Goal: Task Accomplishment & Management: Manage account settings

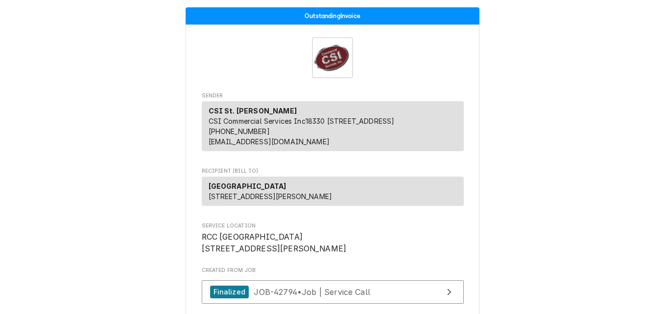
scroll to position [363, 0]
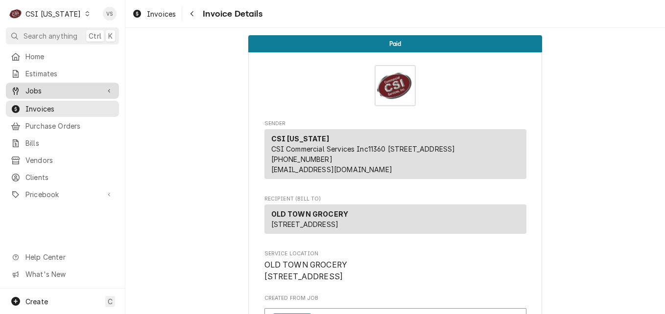
scroll to position [160, 0]
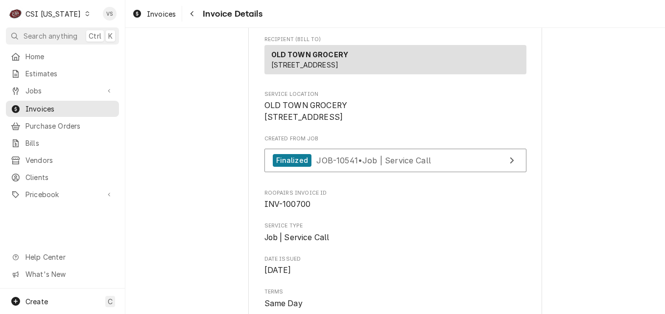
click at [85, 11] on icon "Dynamic Content Wrapper" at bounding box center [87, 13] width 4 height 5
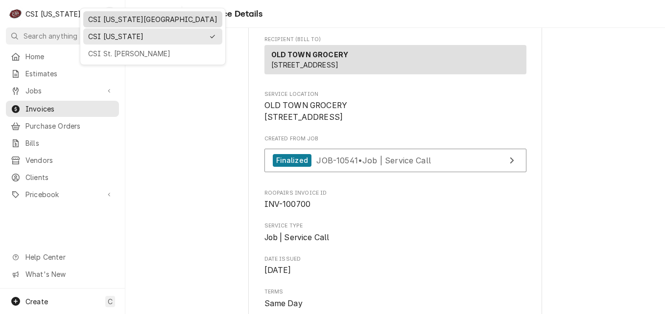
click at [104, 19] on div "CSI [US_STATE][GEOGRAPHIC_DATA]" at bounding box center [152, 19] width 129 height 10
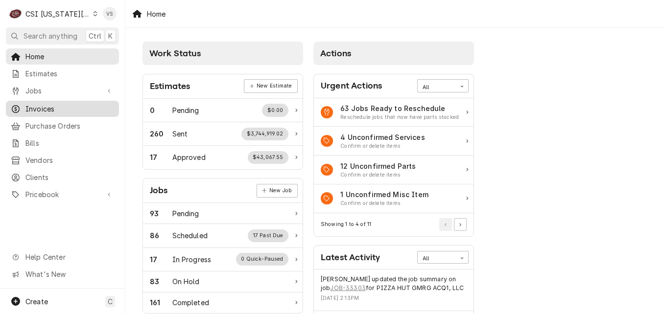
click at [44, 106] on span "Invoices" at bounding box center [69, 109] width 89 height 10
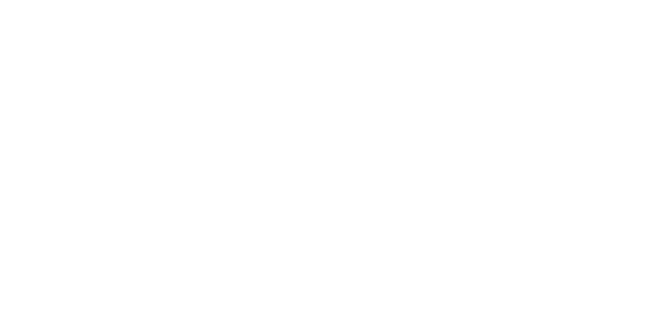
click at [52, 110] on div "Dynamic Content Wrapper" at bounding box center [332, 157] width 665 height 314
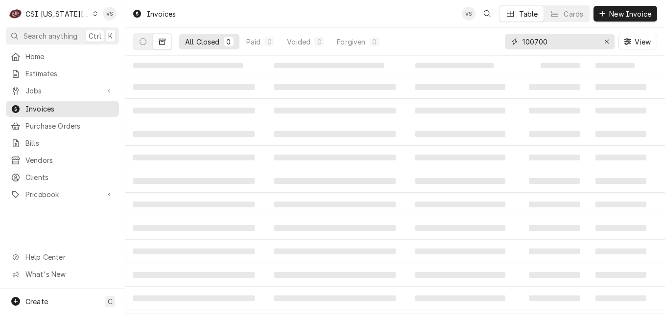
click at [550, 41] on input "100700" at bounding box center [558, 42] width 73 height 16
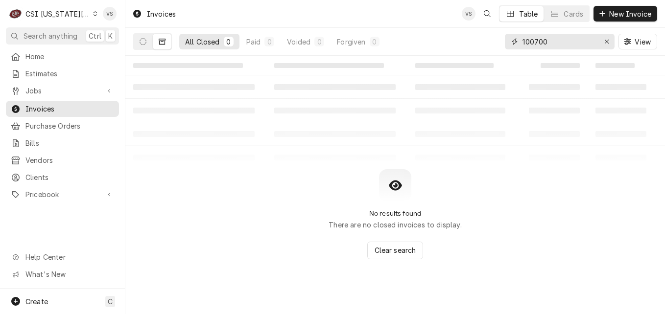
drag, startPoint x: 470, startPoint y: 51, endPoint x: 464, endPoint y: 208, distance: 156.3
click at [448, 52] on div "All Closed 0 Paid 0 Voided 0 Forgiven 0 100700 View" at bounding box center [395, 41] width 524 height 27
type input "0"
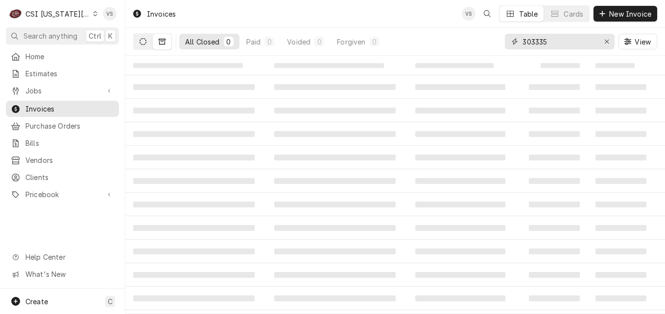
type input "303335"
click at [146, 46] on button "Dynamic Content Wrapper" at bounding box center [143, 42] width 19 height 16
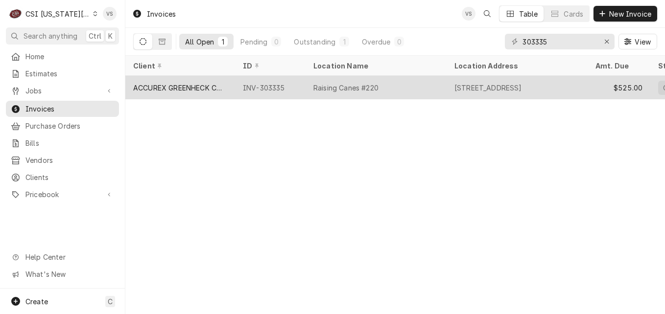
click at [193, 85] on div "ACCUREX GREENHECK COMPANY" at bounding box center [180, 88] width 94 height 10
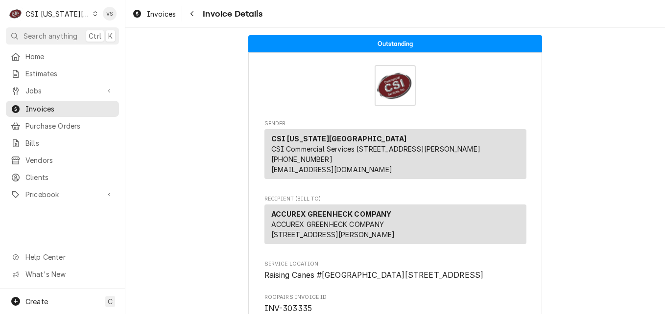
drag, startPoint x: 0, startPoint y: 0, endPoint x: 193, endPoint y: 85, distance: 211.2
click at [193, 85] on div "C CSI Kansas City VS Search anything Ctrl K Home Estimates Jobs Jobs Job Series…" at bounding box center [332, 157] width 665 height 314
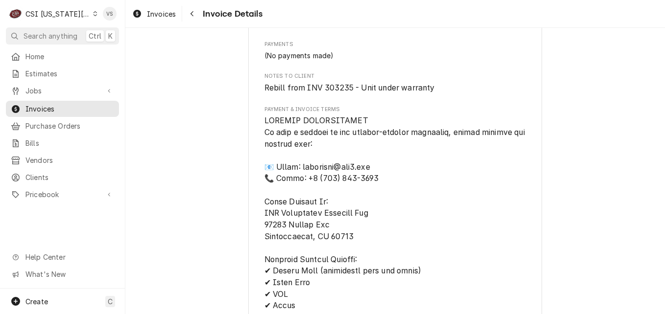
scroll to position [1109, 0]
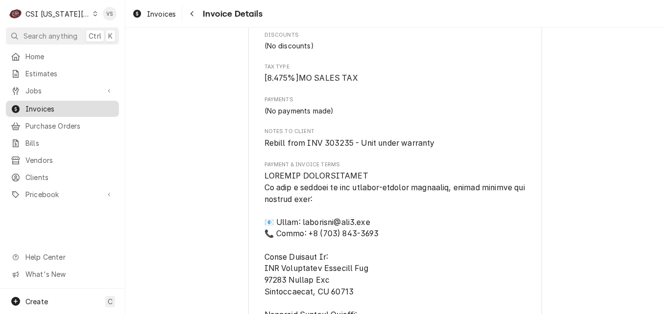
click at [59, 104] on span "Invoices" at bounding box center [69, 109] width 89 height 10
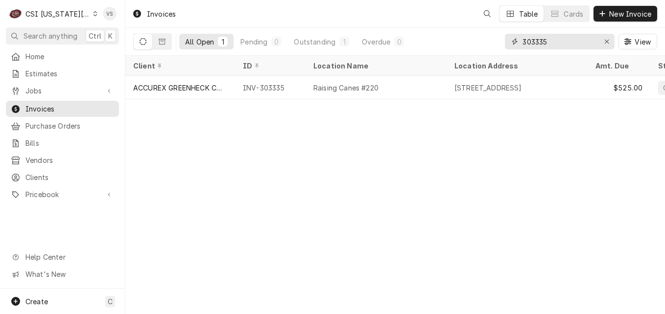
click at [551, 41] on input "303335" at bounding box center [558, 42] width 73 height 16
click at [533, 42] on input "303335" at bounding box center [558, 42] width 73 height 16
click at [563, 40] on input "303335" at bounding box center [558, 42] width 73 height 16
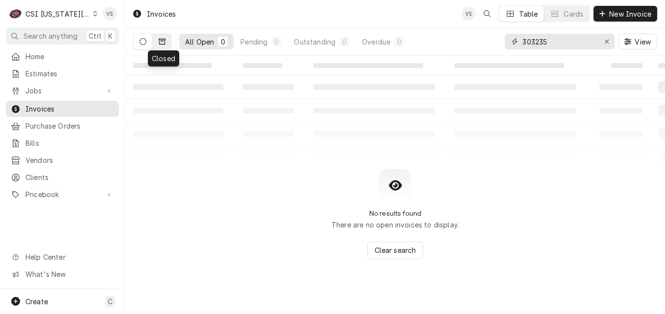
type input "303235"
click at [164, 45] on button "Dynamic Content Wrapper" at bounding box center [162, 42] width 19 height 16
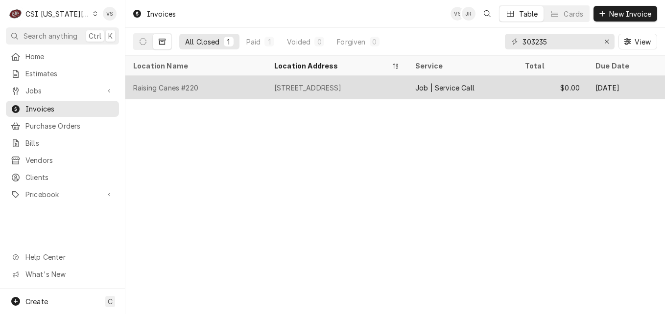
click at [255, 88] on div "Raising Canes #220" at bounding box center [195, 88] width 141 height 24
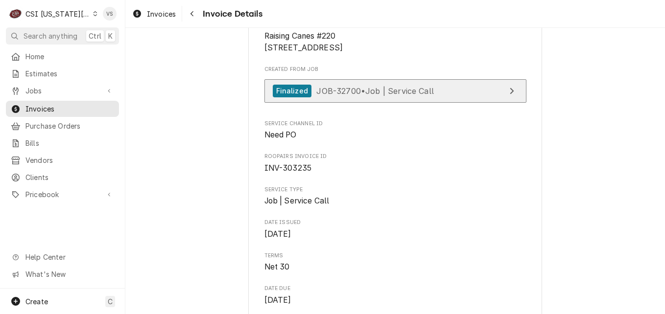
scroll to position [245, 0]
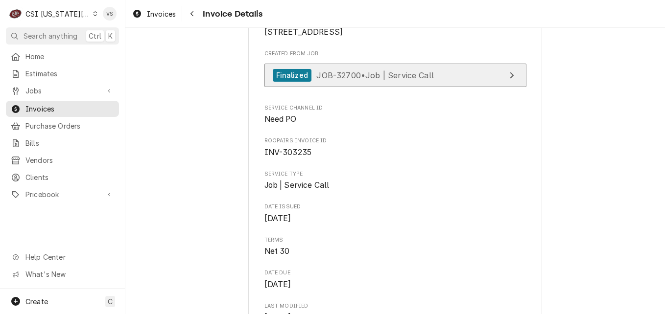
click at [410, 80] on span "JOB-32700 • Job | Service Call" at bounding box center [375, 75] width 118 height 10
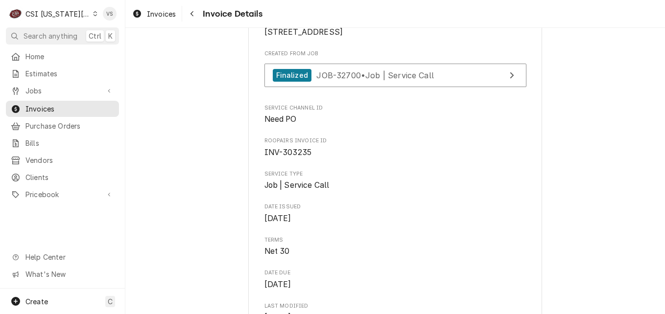
click at [93, 17] on div "Dynamic Content Wrapper" at bounding box center [95, 13] width 4 height 7
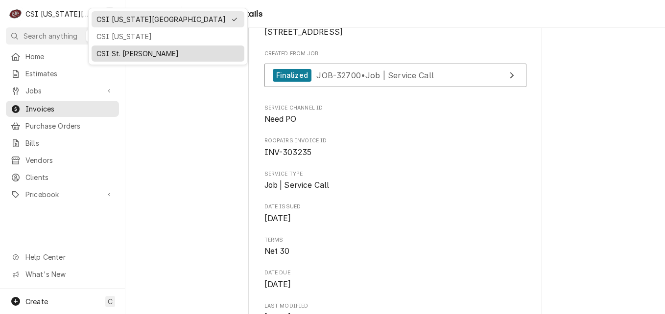
click at [117, 51] on div "CSI St. [PERSON_NAME]" at bounding box center [167, 53] width 143 height 10
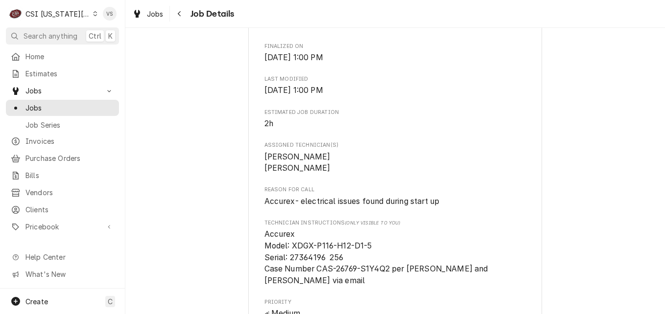
scroll to position [874, 0]
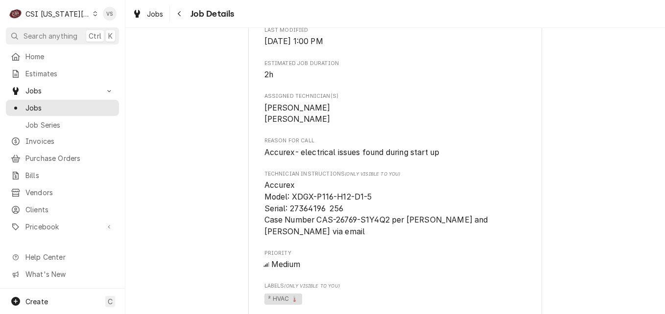
click at [264, 231] on span "Accurex Model: XDGX-P116-H12-D1-5 Serial: 27364196 256 Case Number CAS-26769-S1…" at bounding box center [377, 209] width 226 height 56
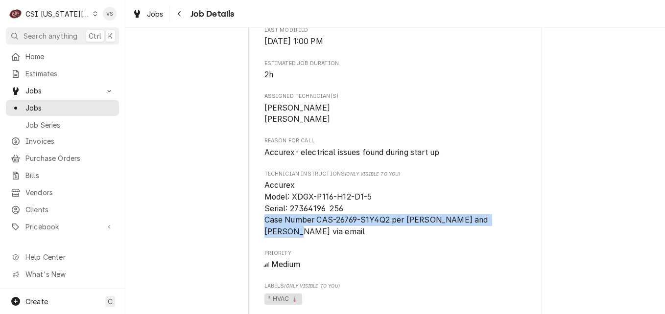
drag, startPoint x: 262, startPoint y: 233, endPoint x: 501, endPoint y: 234, distance: 239.4
click at [501, 234] on span "Accurex Model: XDGX-P116-H12-D1-5 Serial: 27364196 256 Case Number CAS-26769-S1…" at bounding box center [395, 209] width 262 height 58
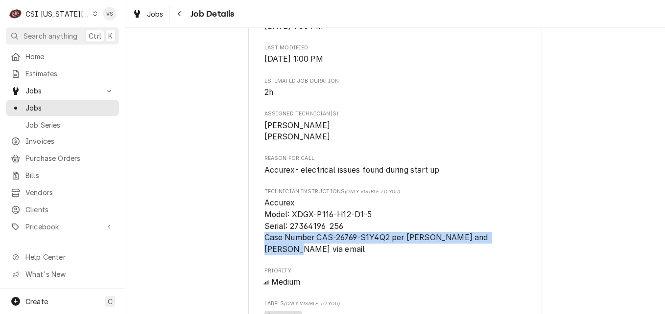
scroll to position [881, 0]
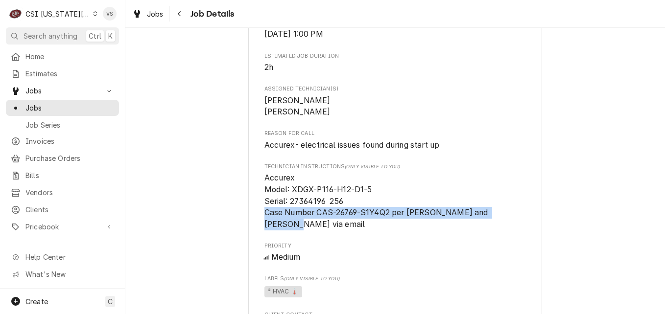
copy span "Case Number CAS-26769-S1Y4Q2 per Mike and Garrett via email"
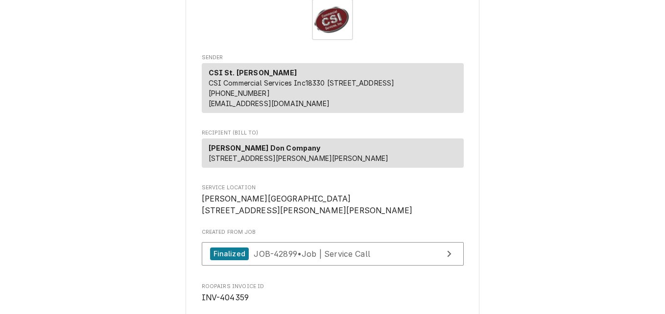
scroll to position [49, 0]
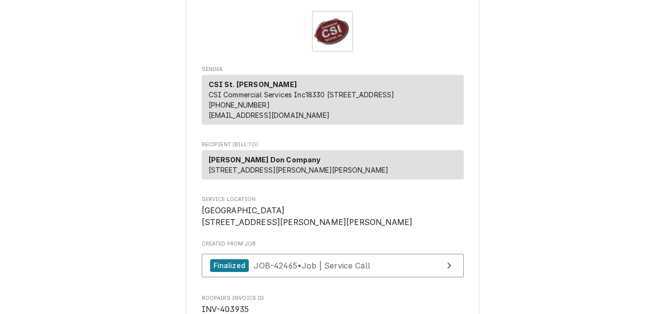
scroll to position [49, 0]
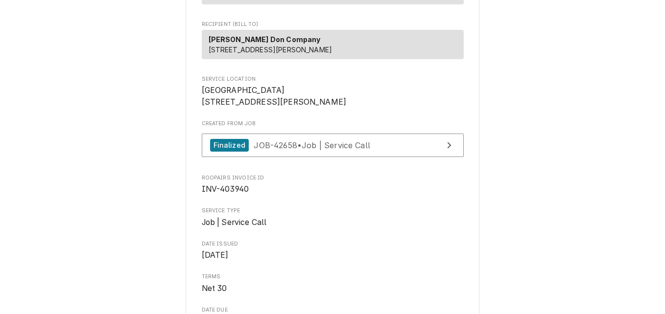
scroll to position [196, 0]
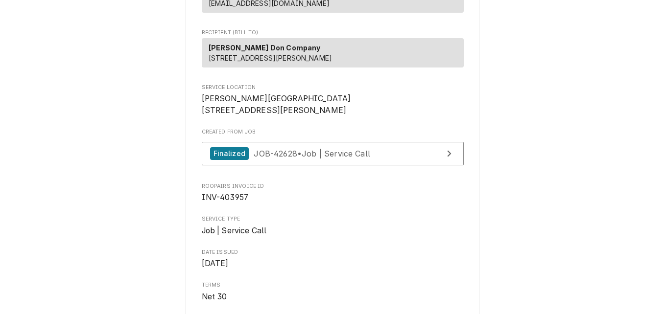
scroll to position [147, 0]
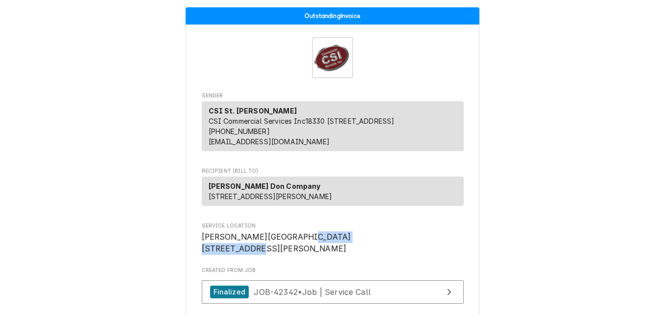
drag, startPoint x: 284, startPoint y: 272, endPoint x: 193, endPoint y: 272, distance: 91.1
drag, startPoint x: 193, startPoint y: 272, endPoint x: 213, endPoint y: 267, distance: 20.6
copy span "[STREET_ADDRESS]"
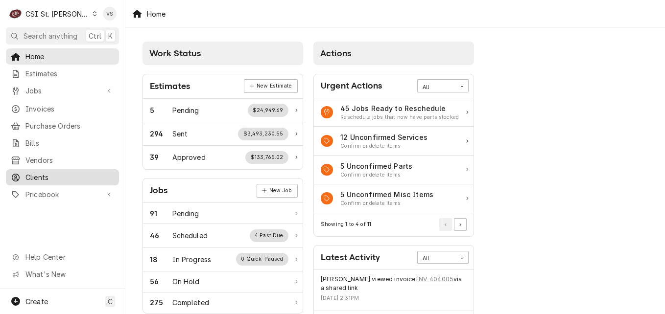
click at [42, 174] on span "Clients" at bounding box center [69, 177] width 89 height 10
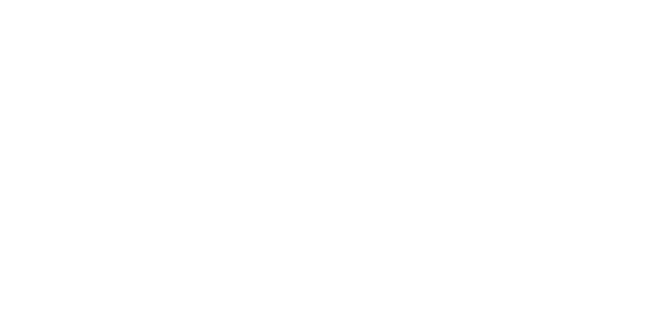
click at [44, 174] on div "Dynamic Content Wrapper" at bounding box center [332, 157] width 665 height 314
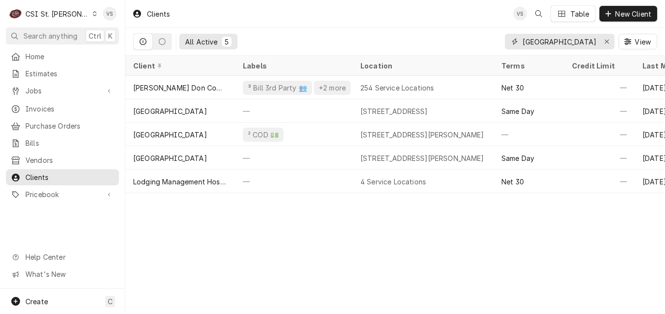
click at [581, 46] on input "hilton garden inn" at bounding box center [558, 42] width 73 height 16
click at [511, 50] on div "hilton garden inn View" at bounding box center [581, 41] width 152 height 27
click at [598, 40] on div "hilton garden inn" at bounding box center [560, 42] width 110 height 16
drag, startPoint x: 537, startPoint y: 44, endPoint x: 532, endPoint y: 43, distance: 5.5
drag, startPoint x: 532, startPoint y: 43, endPoint x: 524, endPoint y: 44, distance: 7.9
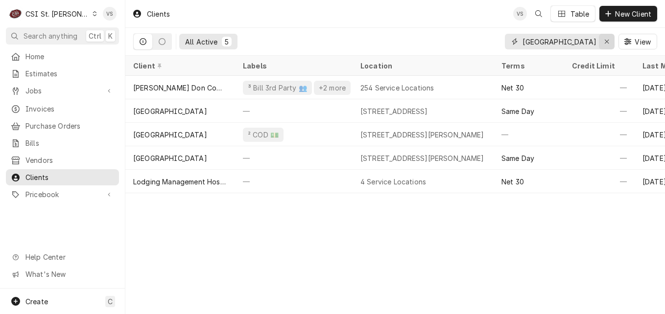
drag, startPoint x: 522, startPoint y: 39, endPoint x: 605, endPoint y: 40, distance: 83.2
click at [605, 40] on div "hilton garden inn" at bounding box center [560, 42] width 110 height 16
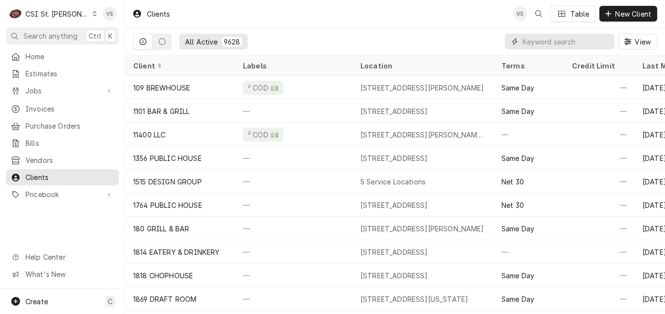
paste input "[STREET_ADDRESS]"
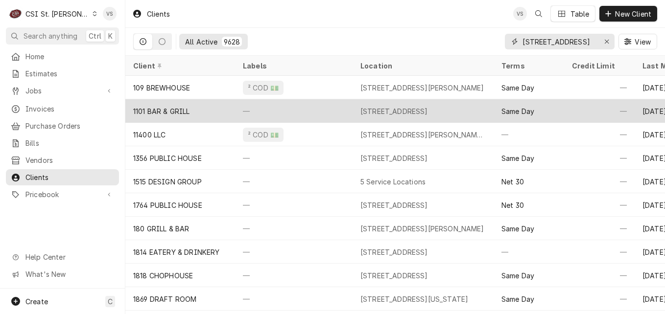
scroll to position [0, 1]
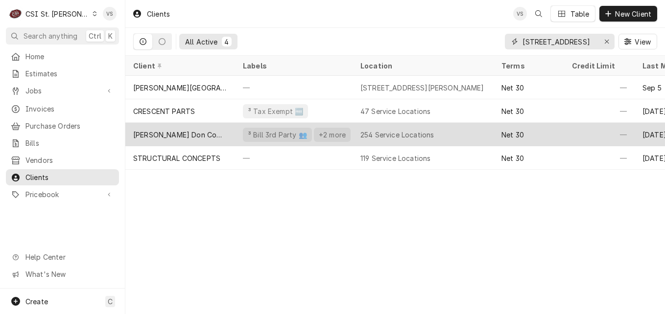
type input "[STREET_ADDRESS]"
click at [209, 132] on div "Edward Don Company" at bounding box center [180, 135] width 110 height 24
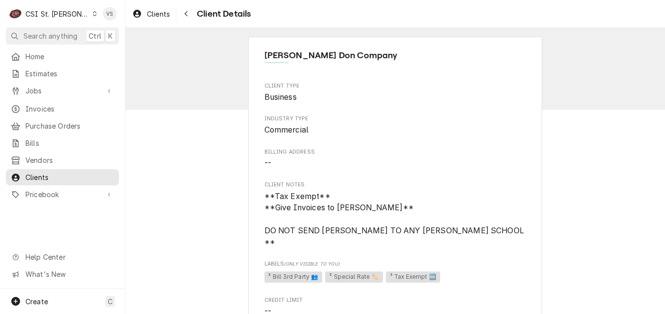
click at [225, 85] on div "C CSI St. [PERSON_NAME] VS Search anything Ctrl K Home Estimates Jobs Jobs Job …" at bounding box center [332, 157] width 665 height 314
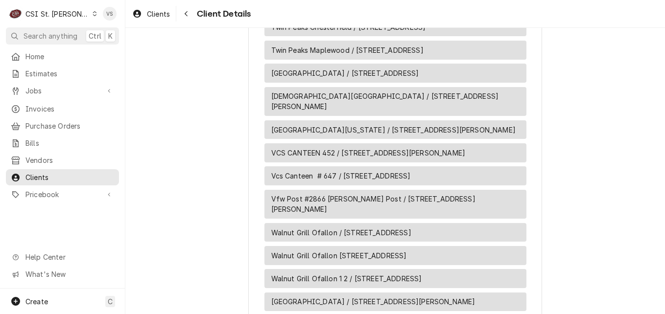
scroll to position [7051, 0]
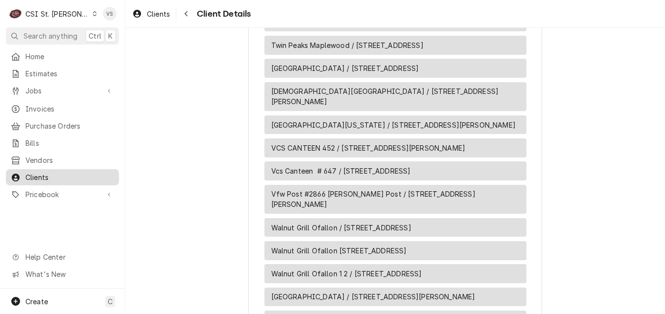
click at [69, 179] on link "Clients" at bounding box center [62, 177] width 113 height 16
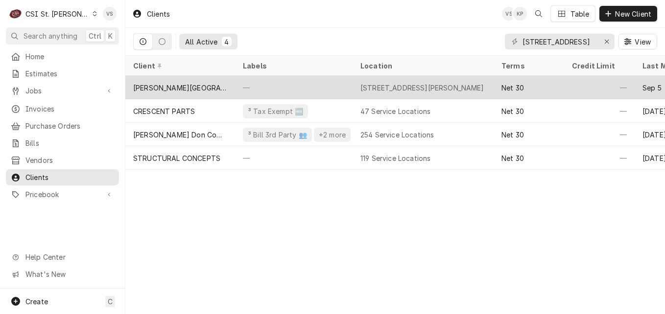
click at [235, 83] on div "—" at bounding box center [294, 88] width 118 height 24
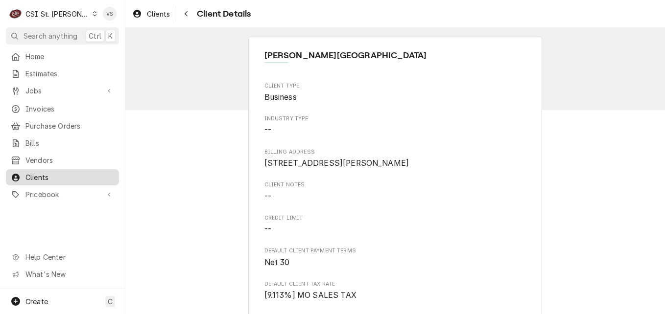
click at [98, 172] on span "Clients" at bounding box center [69, 177] width 89 height 10
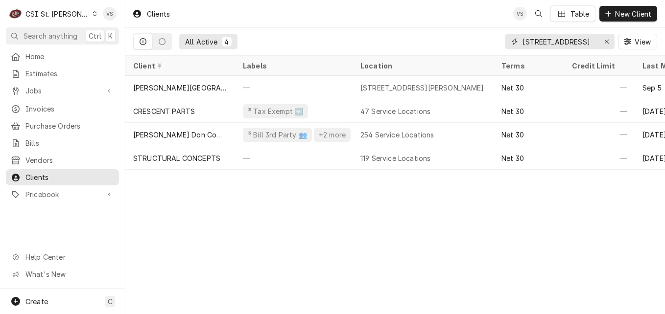
click at [525, 37] on input "[STREET_ADDRESS]" at bounding box center [558, 42] width 73 height 16
click at [521, 41] on div "[STREET_ADDRESS]" at bounding box center [560, 42] width 110 height 16
click at [596, 40] on div "[STREET_ADDRESS]" at bounding box center [560, 42] width 110 height 16
click at [522, 41] on input "[STREET_ADDRESS]" at bounding box center [558, 42] width 73 height 16
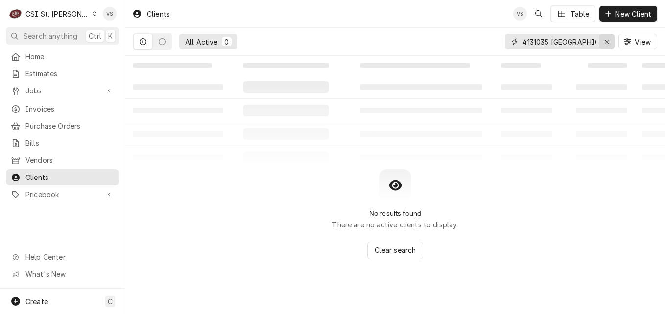
scroll to position [0, 13]
drag, startPoint x: 522, startPoint y: 41, endPoint x: 607, endPoint y: 38, distance: 84.8
click at [607, 38] on div "4131035 [GEOGRAPHIC_DATA]" at bounding box center [560, 42] width 110 height 16
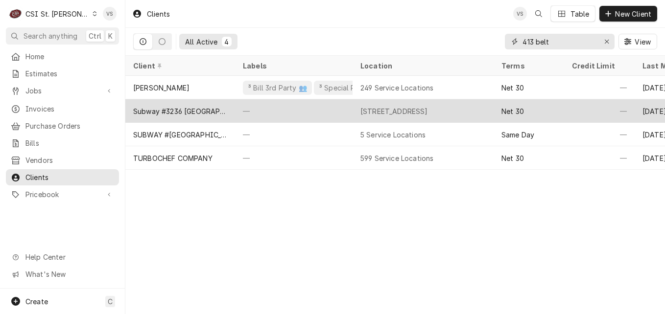
type input "413 belt"
click at [312, 107] on div "—" at bounding box center [294, 111] width 118 height 24
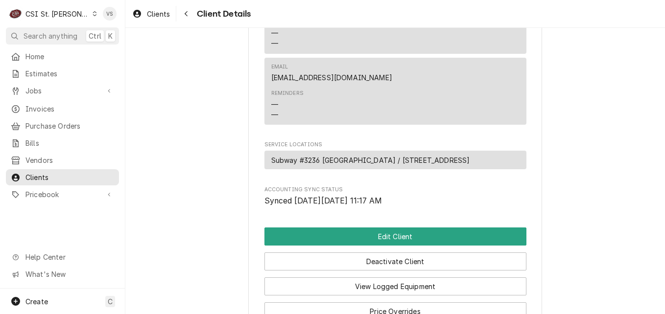
scroll to position [450, 0]
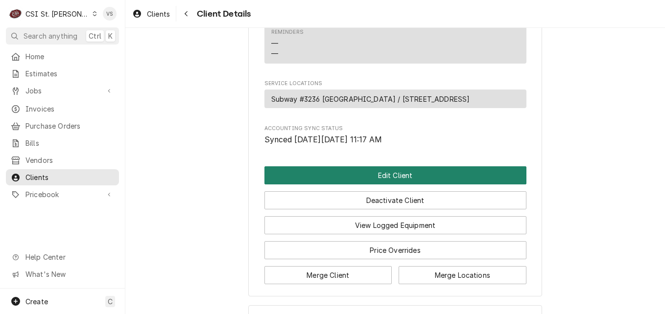
click at [328, 184] on button "Edit Client" at bounding box center [395, 175] width 262 height 18
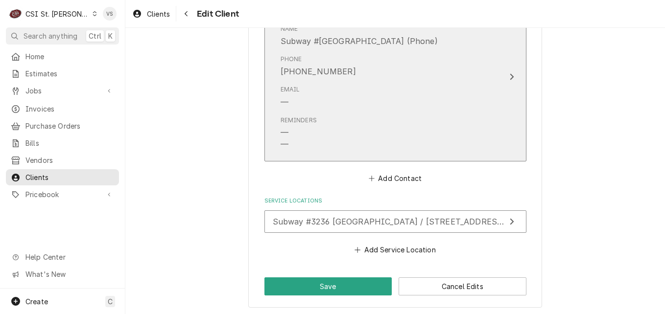
scroll to position [975, 0]
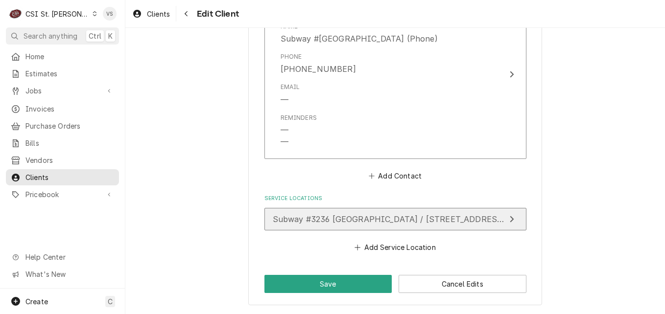
click at [332, 216] on span "Subway #3236 [GEOGRAPHIC_DATA] / [STREET_ADDRESS]" at bounding box center [389, 219] width 233 height 10
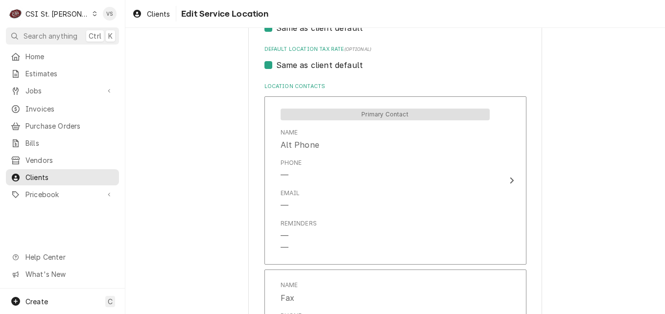
scroll to position [481, 0]
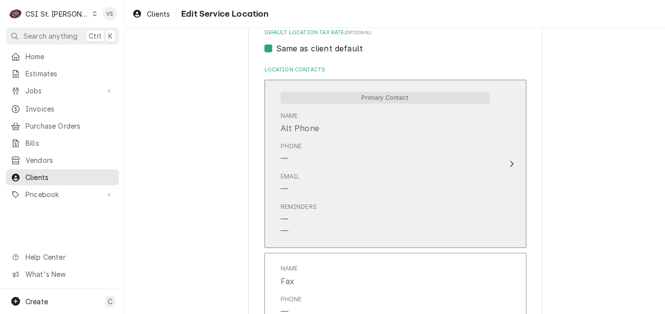
click at [364, 187] on div "Email —" at bounding box center [385, 183] width 209 height 30
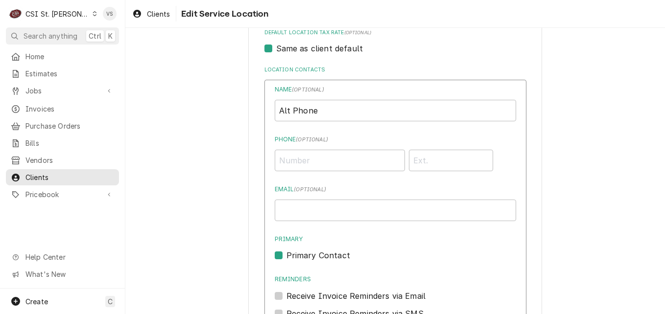
scroll to position [768, 0]
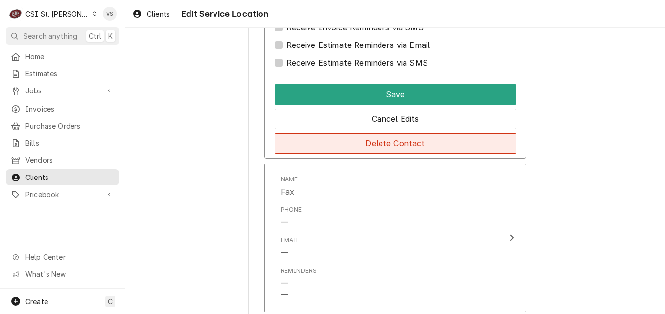
click at [345, 145] on button "Delete Contact" at bounding box center [395, 143] width 241 height 21
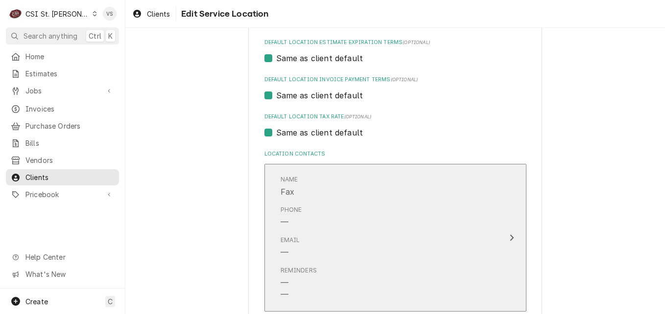
click at [339, 207] on div "Phone —" at bounding box center [385, 217] width 209 height 30
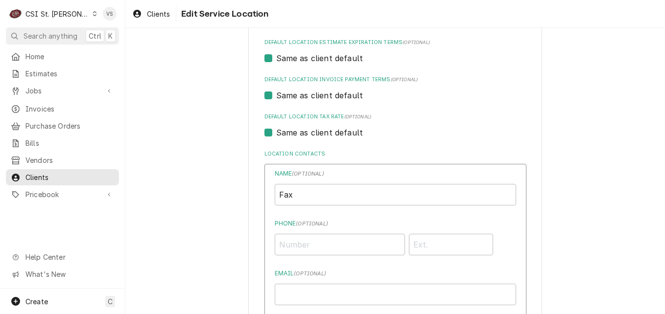
scroll to position [684, 0]
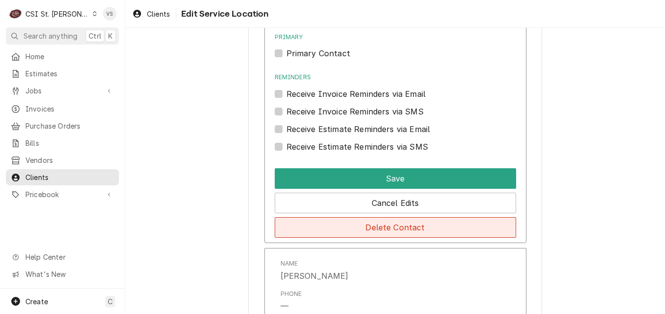
click at [329, 233] on button "Delete Contact" at bounding box center [395, 227] width 241 height 21
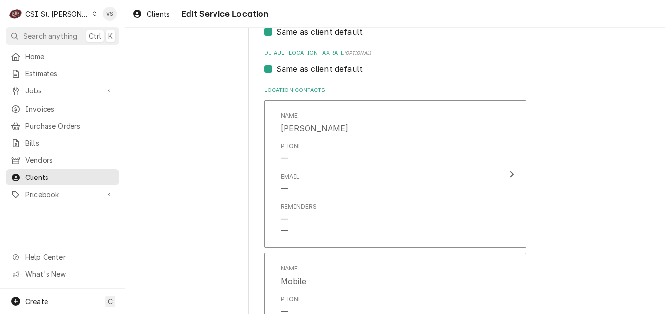
scroll to position [509, 0]
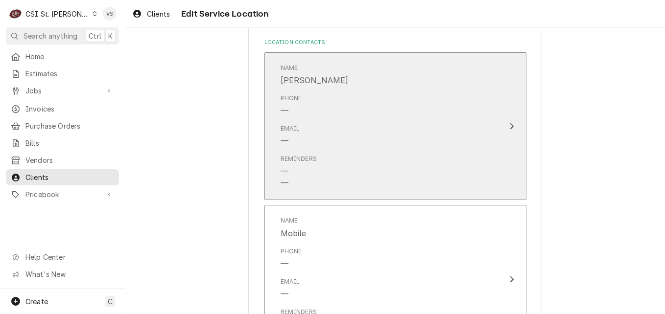
click at [343, 137] on div "Email —" at bounding box center [385, 135] width 209 height 30
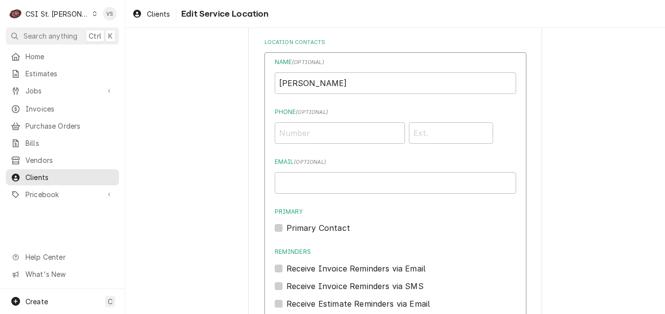
scroll to position [795, 0]
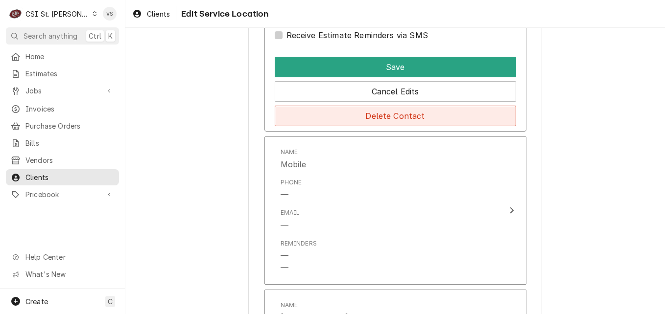
click at [336, 120] on button "Delete Contact" at bounding box center [395, 116] width 241 height 21
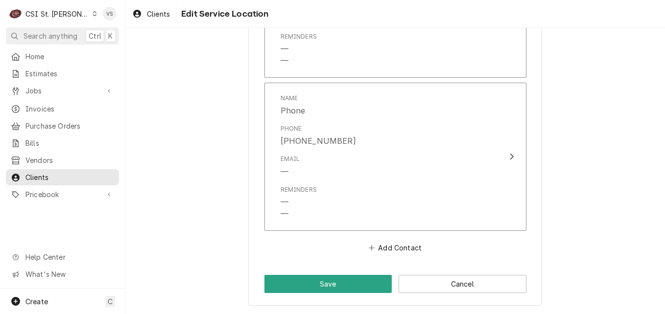
scroll to position [425, 0]
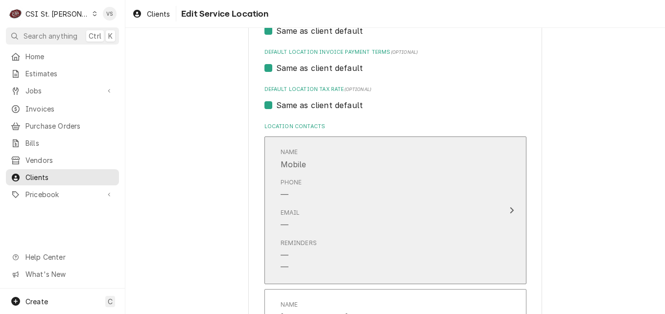
click at [325, 188] on div "Phone —" at bounding box center [385, 189] width 209 height 30
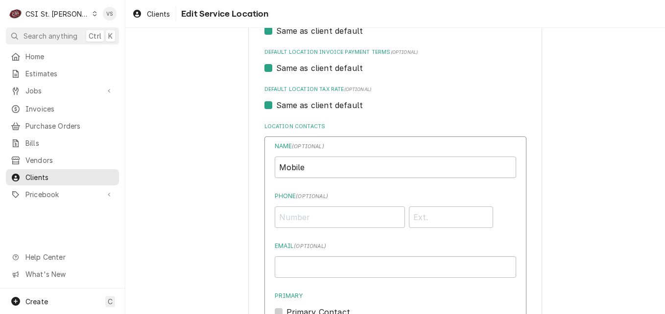
scroll to position [711, 0]
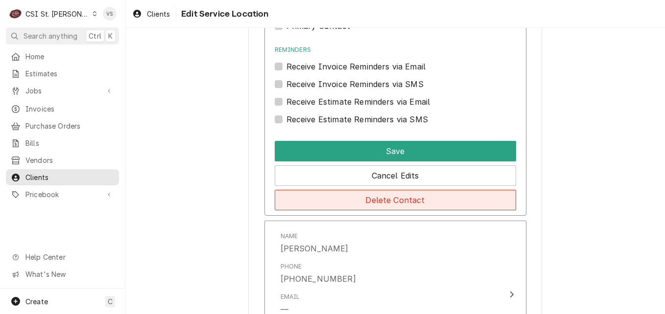
click at [321, 201] on button "Delete Contact" at bounding box center [395, 200] width 241 height 21
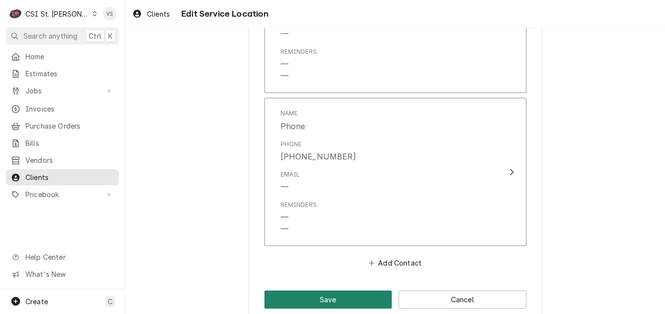
scroll to position [632, 0]
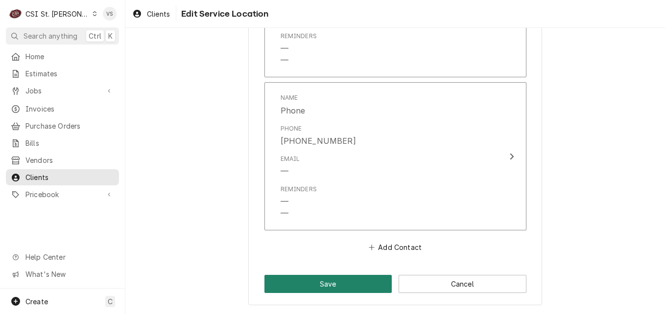
click at [345, 281] on button "Save" at bounding box center [328, 284] width 128 height 18
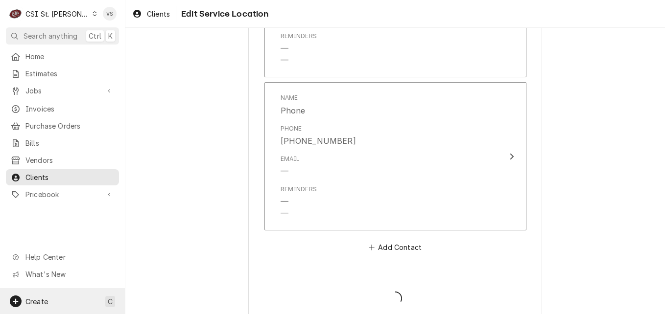
type textarea "x"
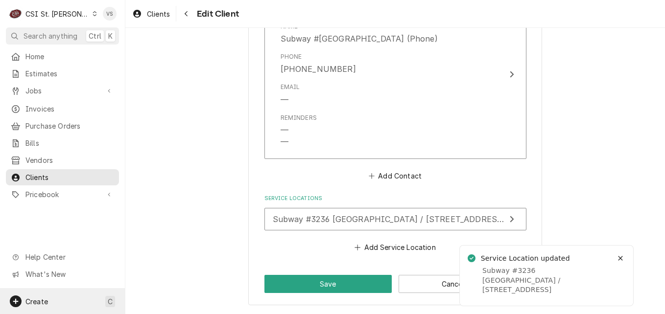
scroll to position [963, 0]
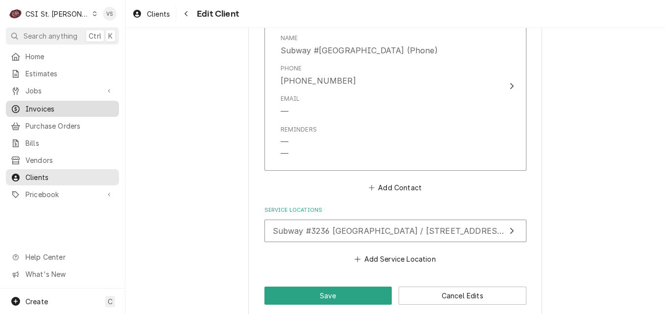
click at [51, 104] on span "Invoices" at bounding box center [69, 109] width 89 height 10
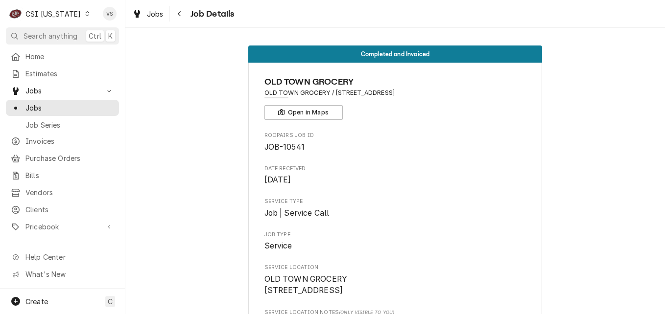
scroll to position [494, 0]
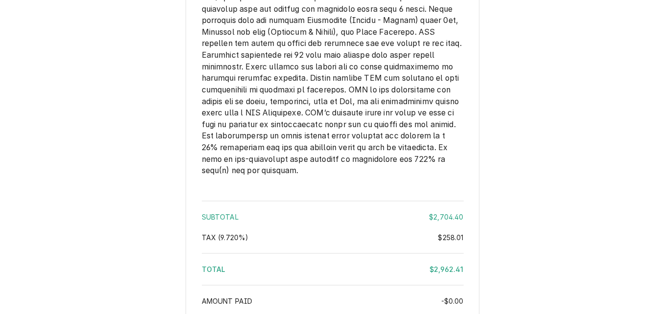
scroll to position [1881, 0]
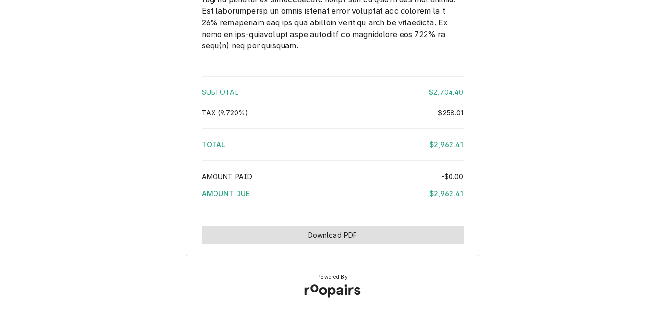
click at [365, 234] on button "Download PDF" at bounding box center [333, 235] width 262 height 18
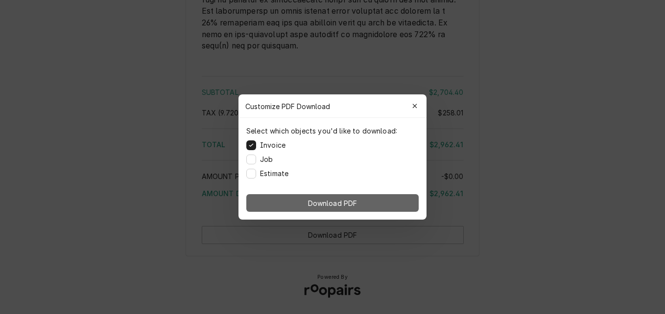
click at [302, 205] on button "Download PDF" at bounding box center [332, 203] width 172 height 18
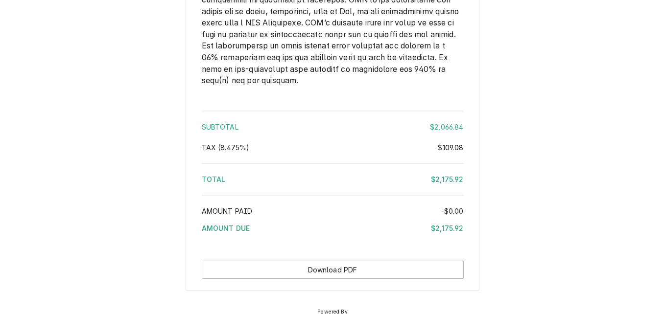
scroll to position [1685, 0]
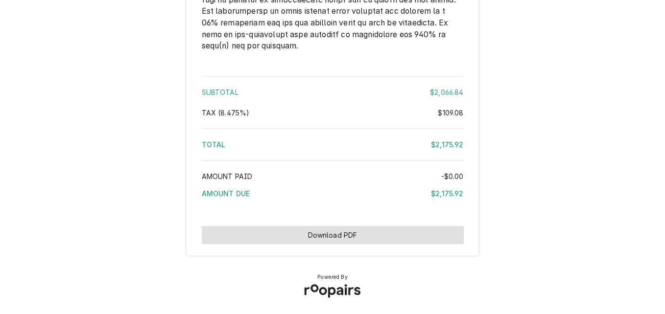
click at [399, 244] on button "Download PDF" at bounding box center [333, 235] width 262 height 18
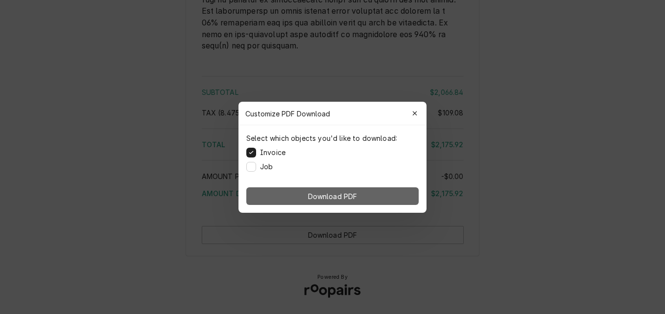
click at [356, 194] on span "Download PDF" at bounding box center [332, 196] width 53 height 10
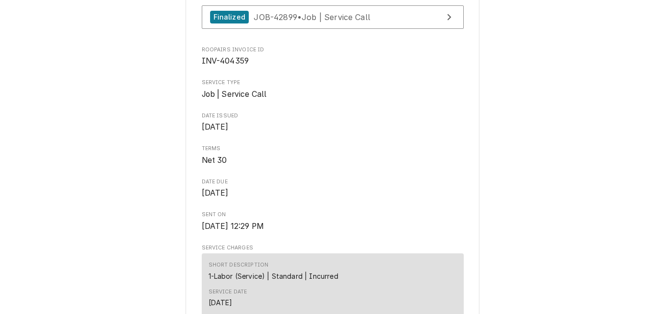
scroll to position [258, 0]
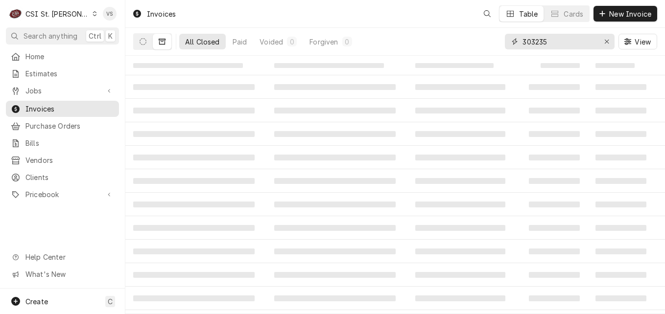
click at [554, 44] on input "303235" at bounding box center [558, 42] width 73 height 16
drag, startPoint x: 553, startPoint y: 41, endPoint x: 489, endPoint y: 42, distance: 64.1
click at [489, 42] on div "All Closed 0 Paid 0 Voided 0 Forgiven 0 303235 View" at bounding box center [395, 41] width 524 height 27
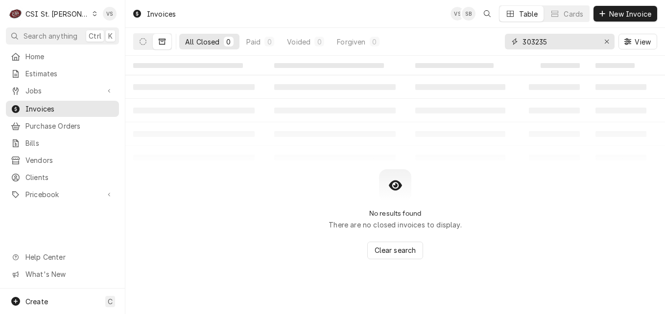
type input "4"
type input "404359"
click at [149, 46] on button "Dynamic Content Wrapper" at bounding box center [143, 42] width 19 height 16
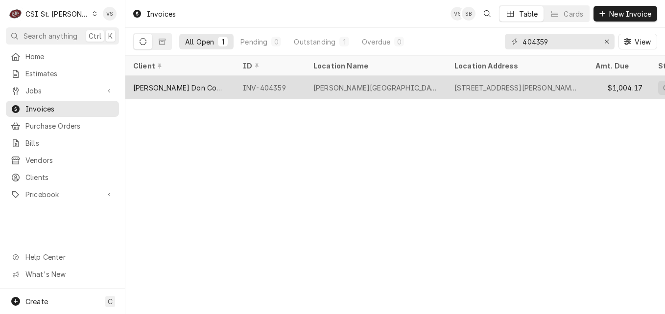
click at [216, 86] on div "[PERSON_NAME] Don Company" at bounding box center [180, 88] width 110 height 24
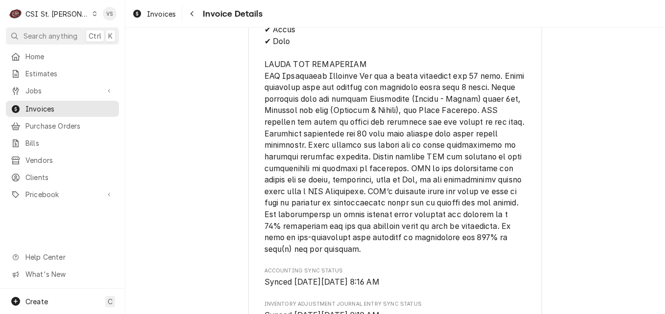
scroll to position [1985, 0]
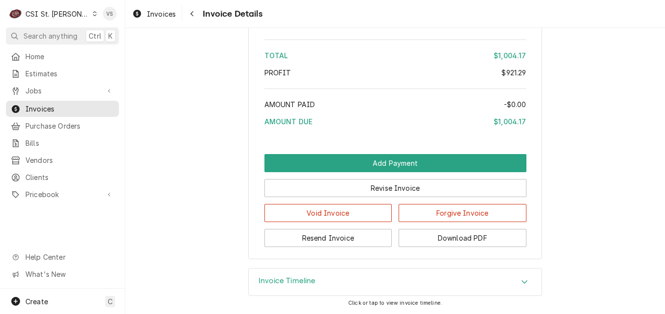
click at [524, 280] on div "Accordion Header" at bounding box center [524, 283] width 15 height 12
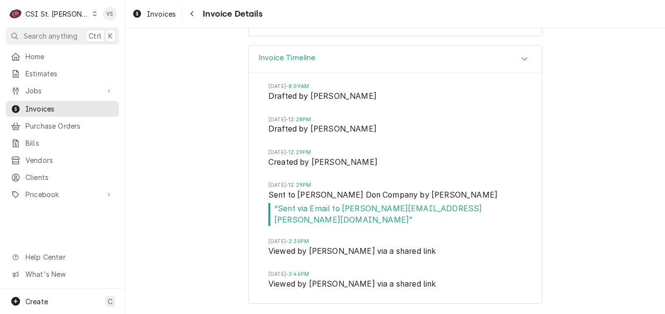
scroll to position [2001, 0]
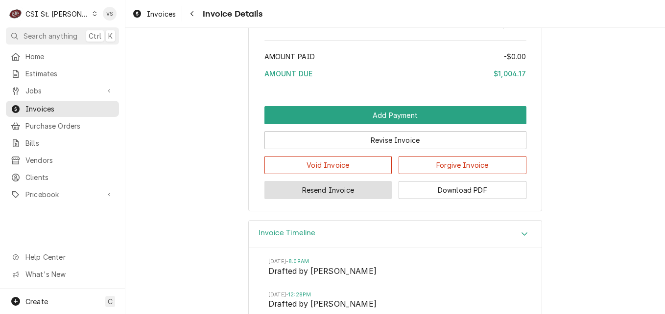
click at [325, 199] on button "Resend Invoice" at bounding box center [328, 190] width 128 height 18
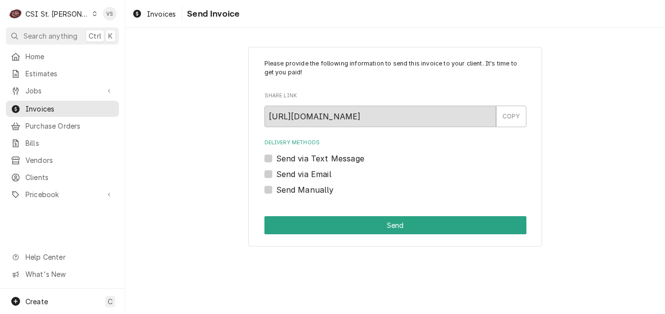
click at [276, 174] on label "Send via Email" at bounding box center [303, 174] width 55 height 12
click at [276, 174] on input "Send via Email" at bounding box center [407, 179] width 262 height 22
checkbox input "true"
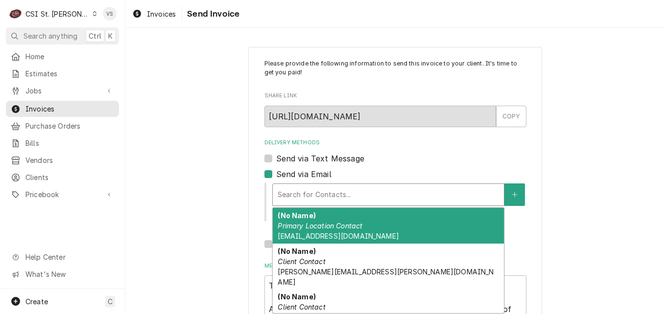
click at [299, 198] on div "Delivery Methods" at bounding box center [388, 195] width 221 height 18
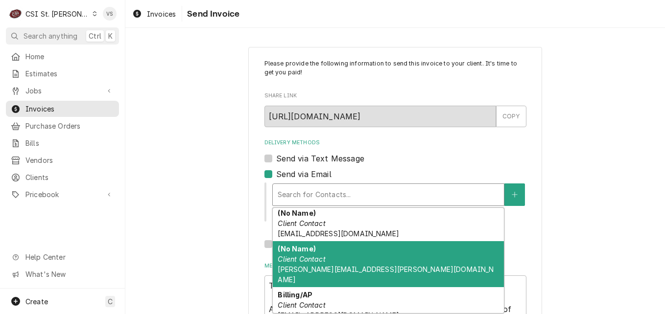
scroll to position [98, 0]
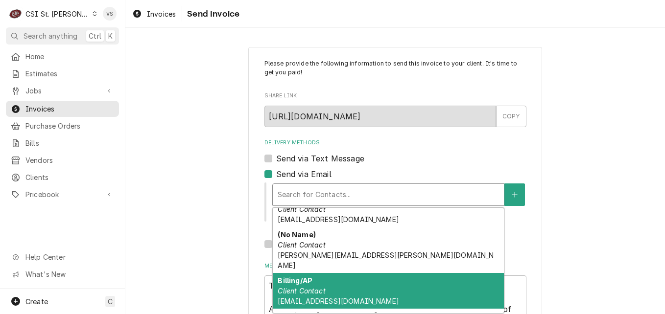
click at [322, 275] on div "Billing/AP Client Contact [EMAIL_ADDRESS][DOMAIN_NAME]" at bounding box center [388, 291] width 231 height 36
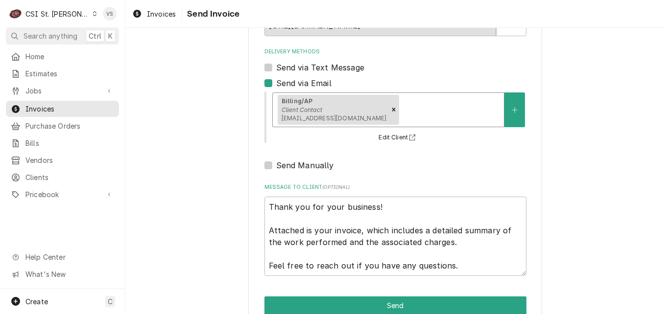
scroll to position [113, 0]
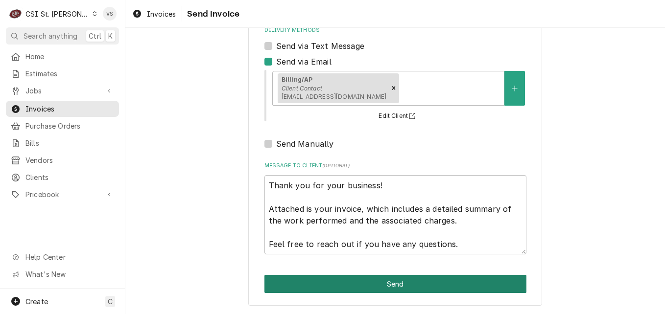
click at [372, 279] on button "Send" at bounding box center [395, 284] width 262 height 18
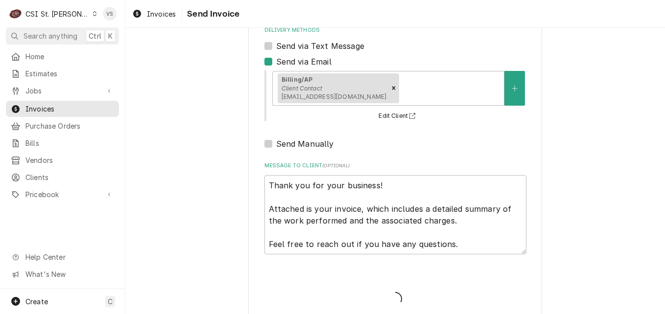
type textarea "x"
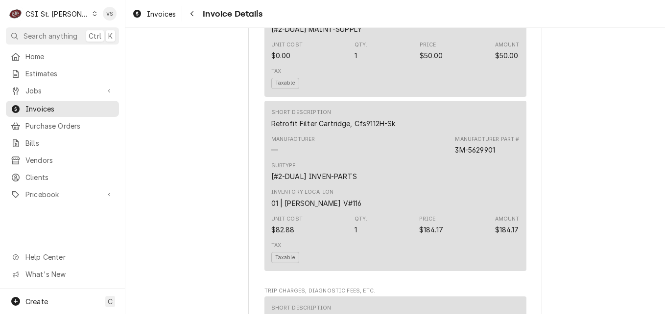
scroll to position [930, 0]
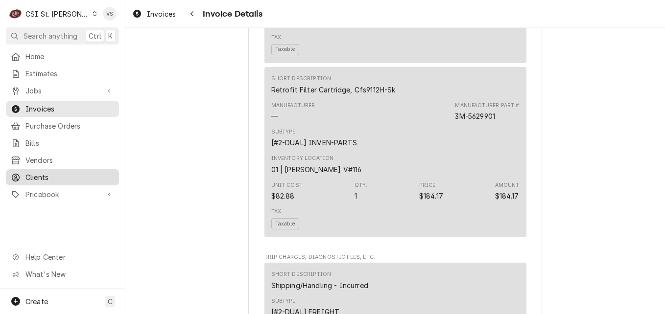
click at [45, 172] on span "Clients" at bounding box center [69, 177] width 89 height 10
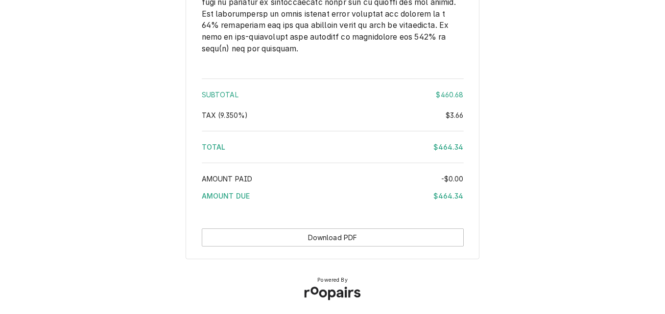
scroll to position [1701, 0]
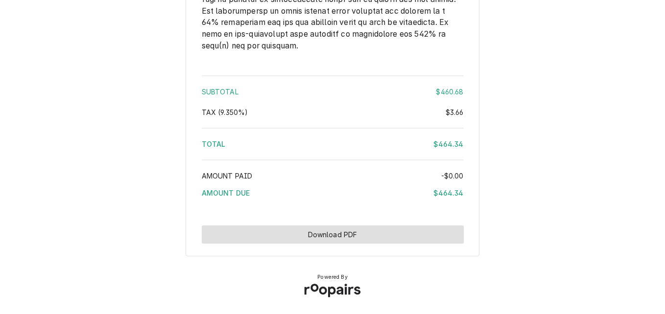
click at [363, 233] on button "Download PDF" at bounding box center [333, 235] width 262 height 18
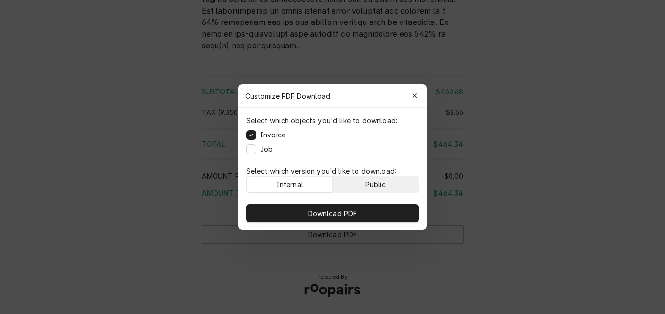
click at [379, 186] on div "Public" at bounding box center [375, 185] width 21 height 10
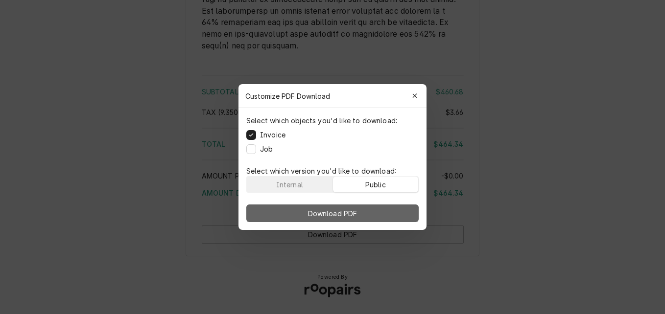
click at [373, 206] on button "Download PDF" at bounding box center [332, 214] width 172 height 18
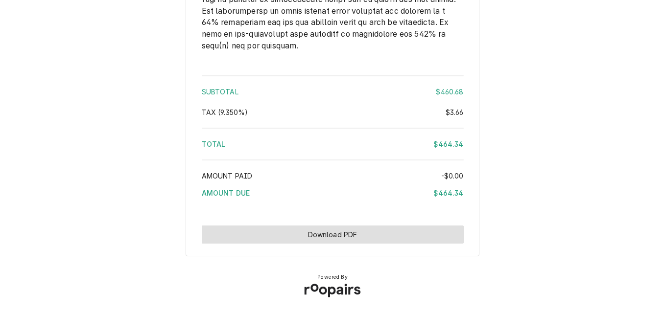
click at [385, 233] on button "Download PDF" at bounding box center [333, 235] width 262 height 18
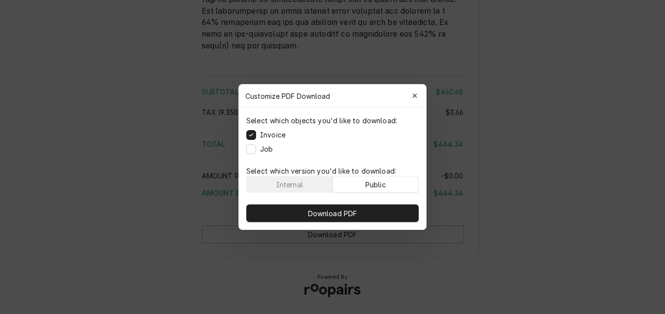
click at [375, 188] on div "Public" at bounding box center [375, 185] width 21 height 10
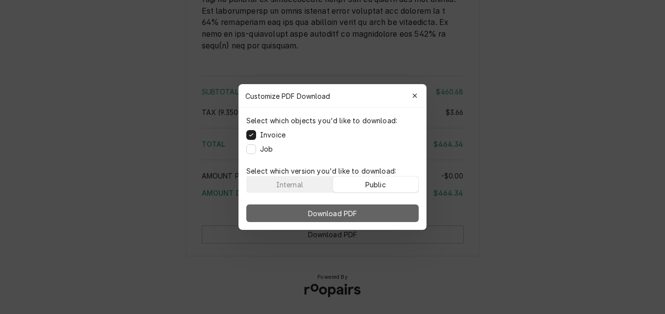
click at [369, 207] on button "Download PDF" at bounding box center [332, 214] width 172 height 18
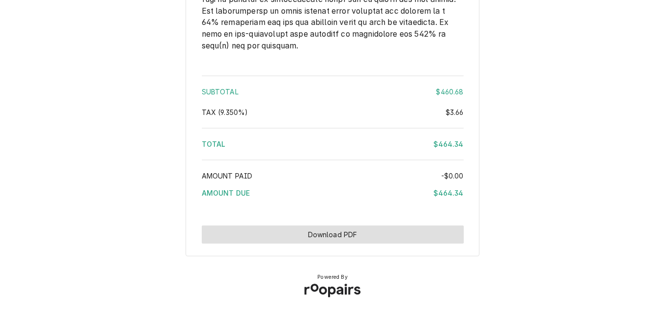
click at [345, 237] on button "Download PDF" at bounding box center [333, 235] width 262 height 18
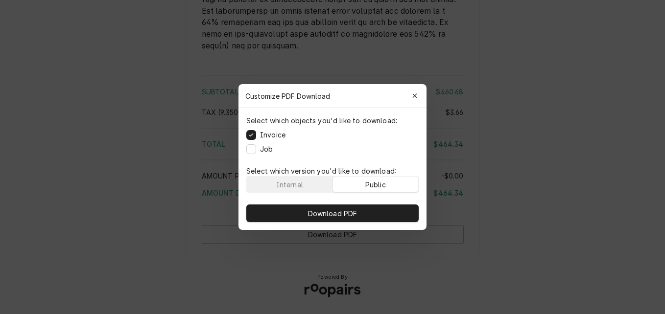
click at [359, 186] on button "Public" at bounding box center [376, 185] width 86 height 16
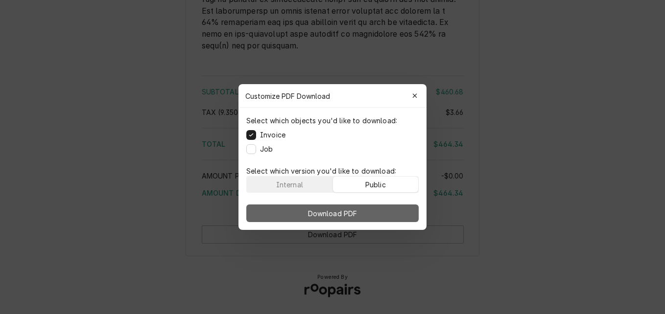
click at [357, 212] on span "Download PDF" at bounding box center [332, 214] width 53 height 10
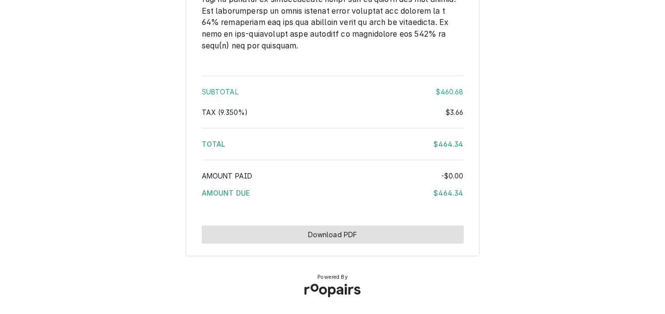
click at [422, 233] on button "Download PDF" at bounding box center [333, 235] width 262 height 18
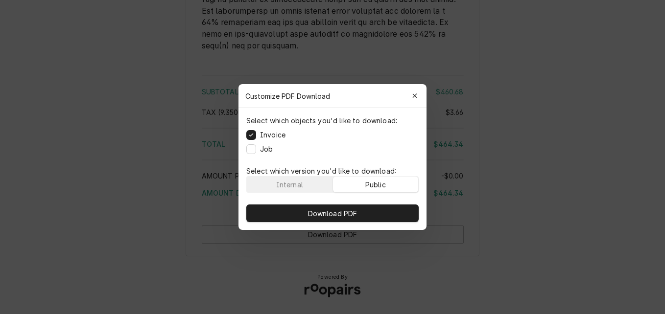
click at [386, 189] on button "Public" at bounding box center [376, 185] width 86 height 16
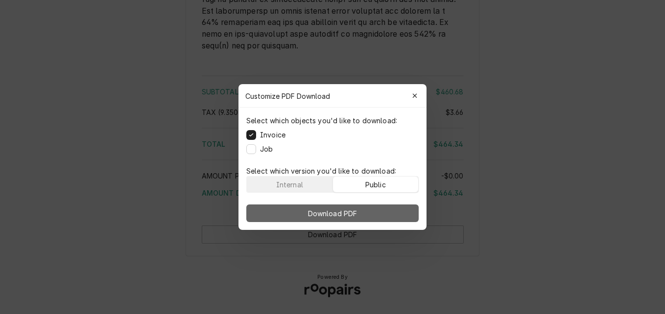
click at [390, 211] on button "Download PDF" at bounding box center [332, 214] width 172 height 18
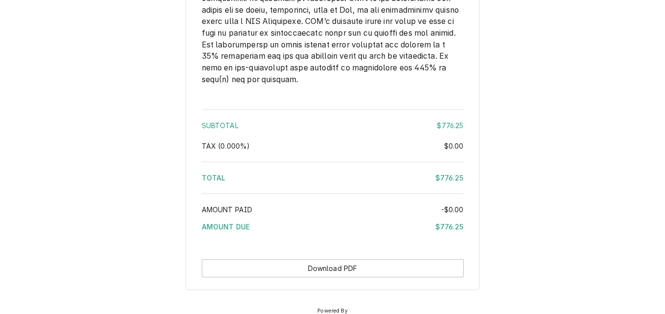
scroll to position [1448, 0]
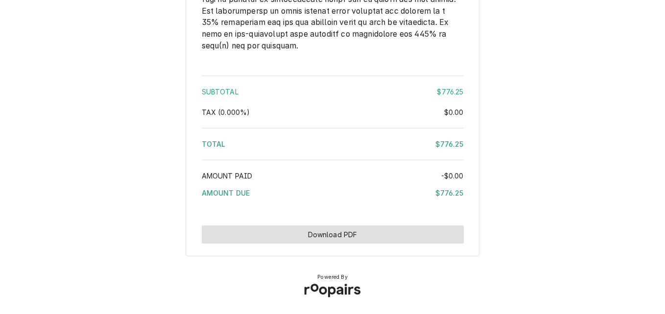
click at [342, 235] on button "Download PDF" at bounding box center [333, 235] width 262 height 18
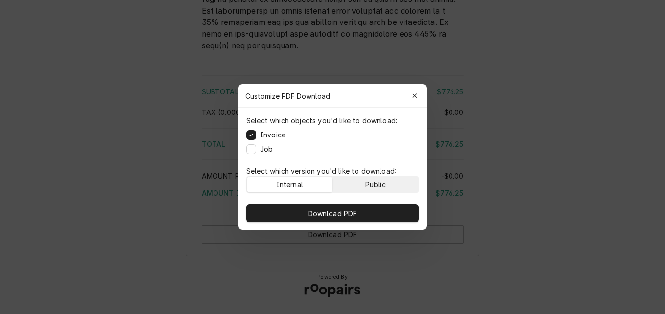
click at [364, 184] on button "Public" at bounding box center [376, 185] width 86 height 16
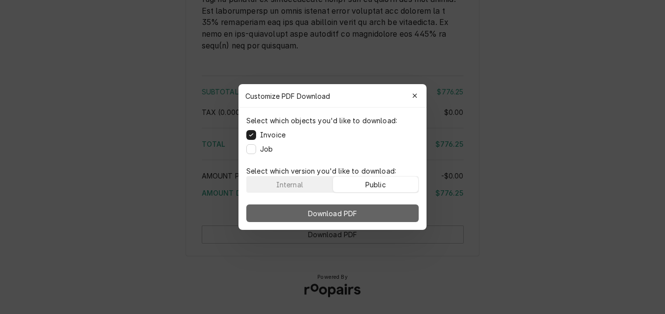
click at [362, 205] on button "Download PDF" at bounding box center [332, 214] width 172 height 18
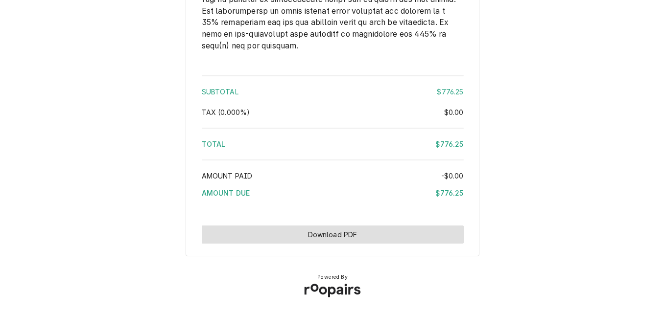
click at [358, 235] on button "Download PDF" at bounding box center [333, 235] width 262 height 18
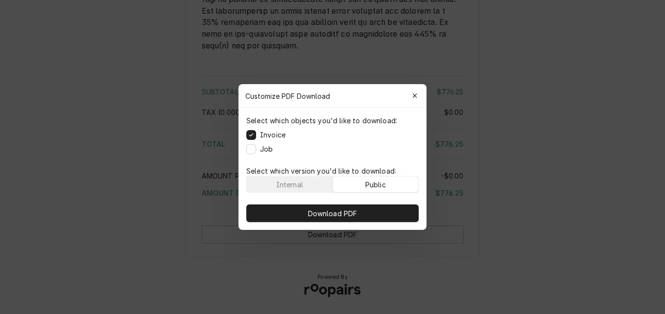
click at [359, 185] on button "Public" at bounding box center [376, 185] width 86 height 16
click at [363, 203] on div "Download PDF" at bounding box center [332, 213] width 188 height 33
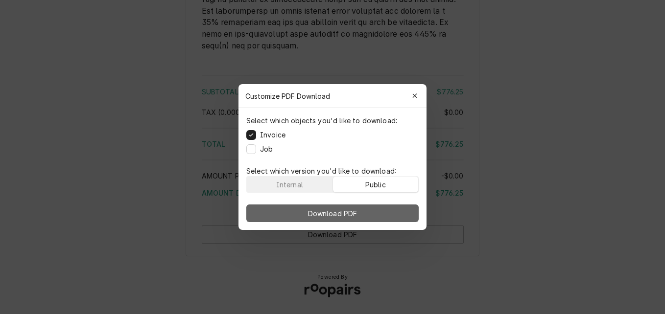
click at [364, 209] on button "Download PDF" at bounding box center [332, 214] width 172 height 18
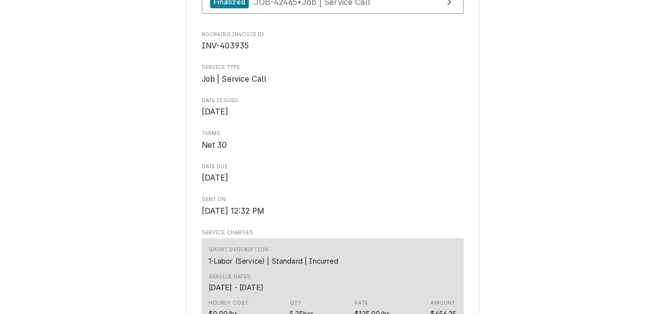
scroll to position [273, 0]
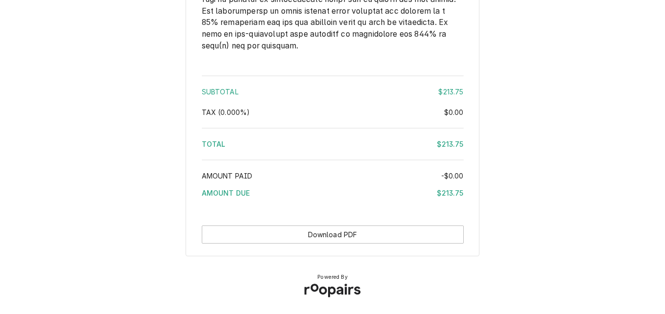
scroll to position [1407, 0]
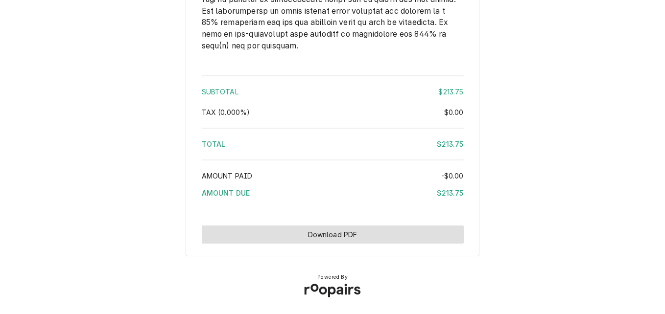
click at [350, 239] on button "Download PDF" at bounding box center [333, 235] width 262 height 18
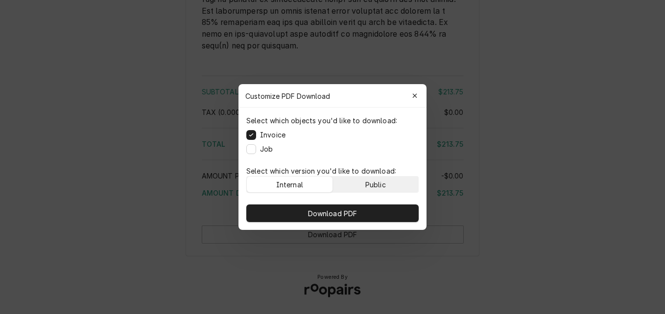
click at [373, 189] on div "Public" at bounding box center [375, 185] width 21 height 10
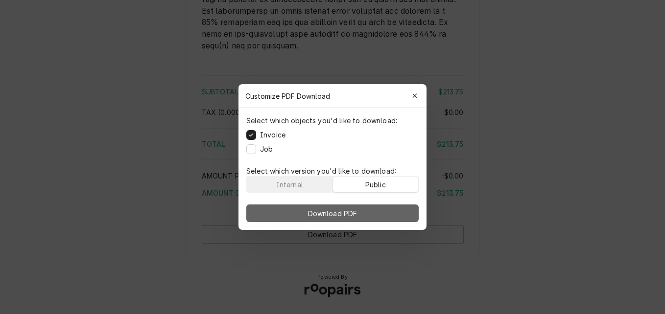
click at [376, 206] on button "Download PDF" at bounding box center [332, 214] width 172 height 18
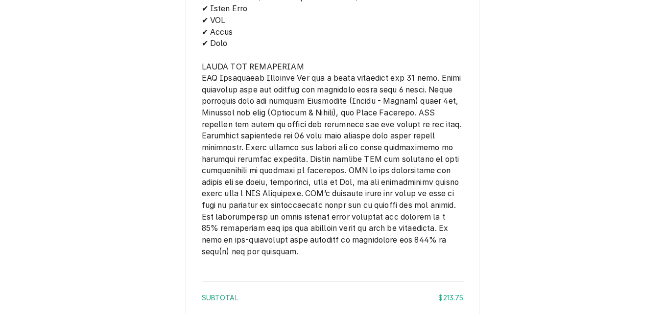
scroll to position [1162, 0]
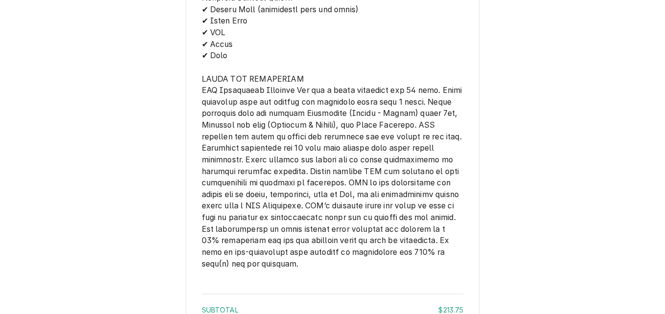
scroll to position [1407, 0]
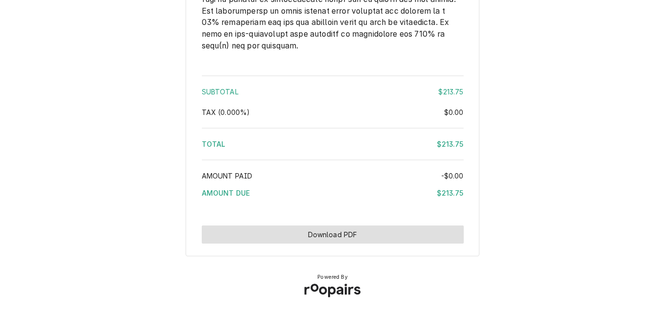
click at [400, 240] on button "Download PDF" at bounding box center [333, 235] width 262 height 18
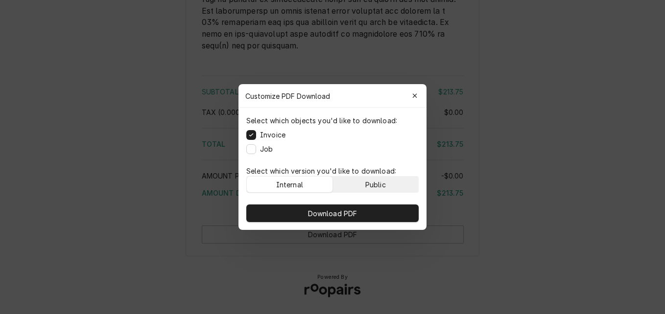
click at [380, 186] on div "Public" at bounding box center [375, 185] width 21 height 10
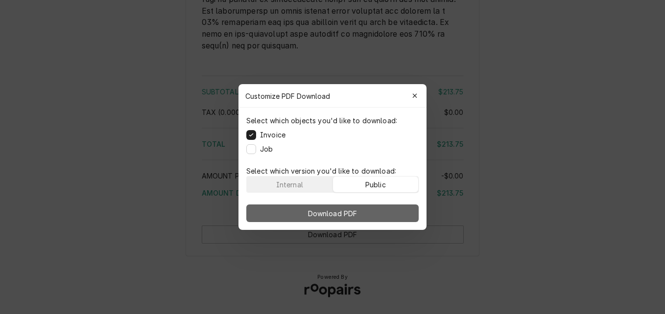
click at [379, 210] on button "Download PDF" at bounding box center [332, 214] width 172 height 18
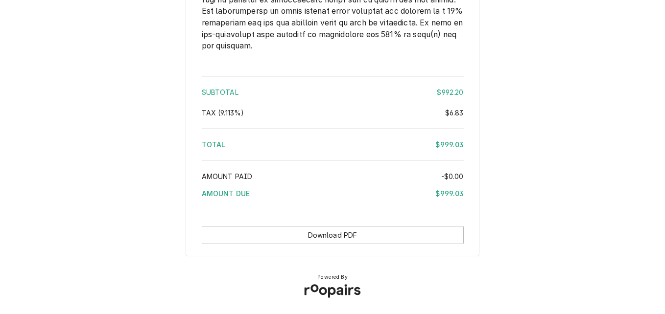
scroll to position [1999, 0]
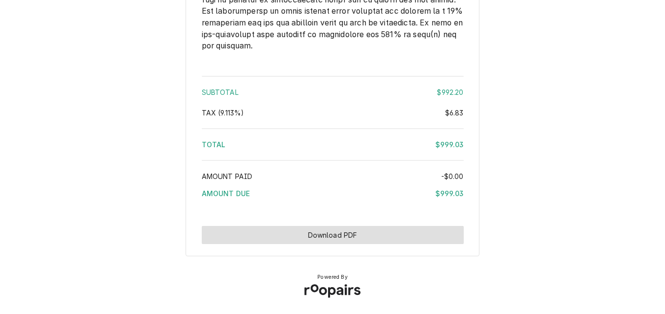
click at [347, 237] on button "Download PDF" at bounding box center [333, 235] width 262 height 18
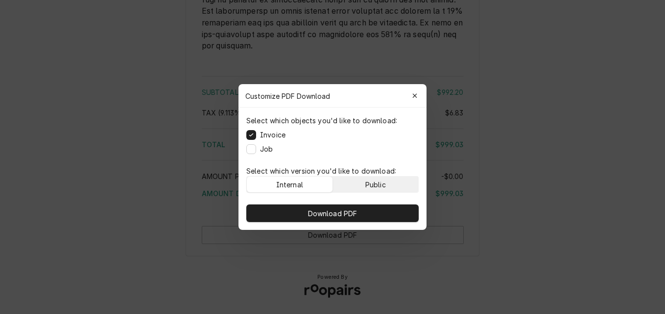
click at [362, 185] on button "Public" at bounding box center [376, 185] width 86 height 16
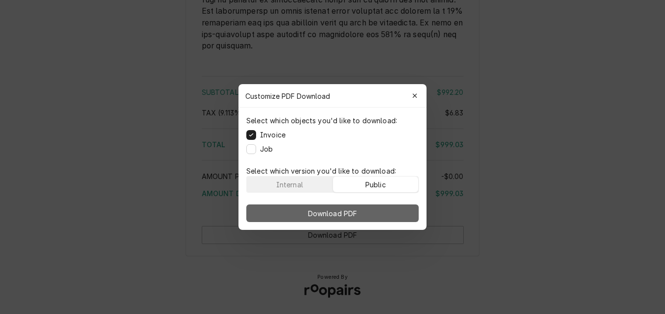
click at [371, 218] on button "Download PDF" at bounding box center [332, 214] width 172 height 18
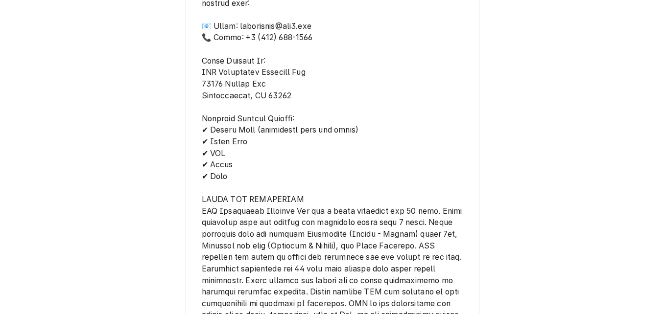
scroll to position [1509, 0]
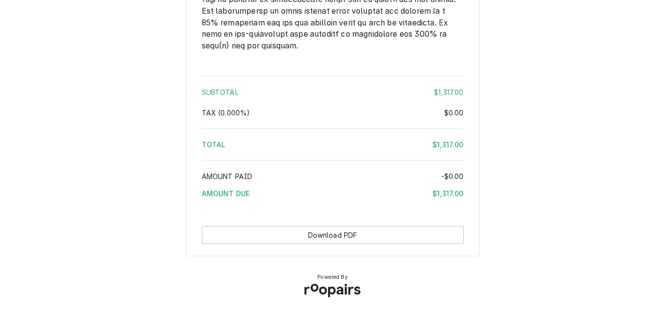
scroll to position [1839, 0]
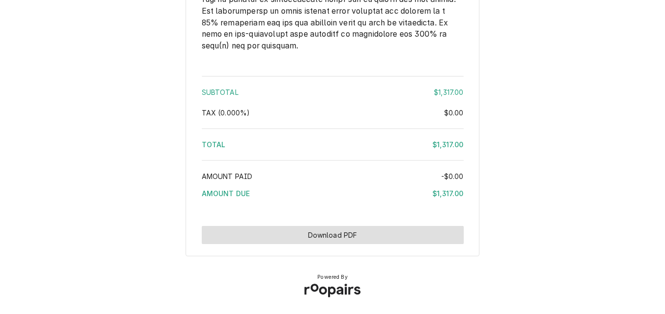
click at [281, 237] on button "Download PDF" at bounding box center [333, 235] width 262 height 18
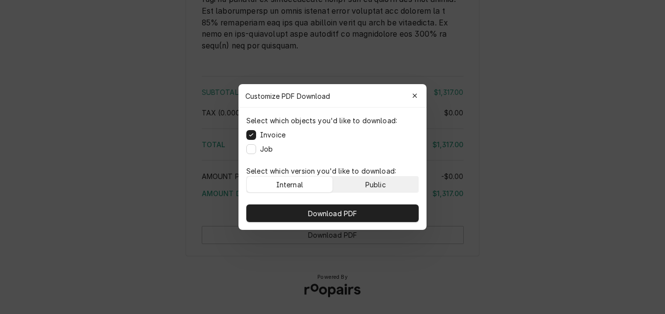
click at [378, 182] on div "Public" at bounding box center [375, 185] width 21 height 10
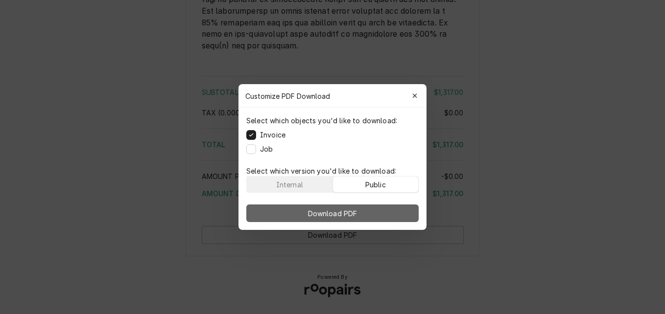
click at [382, 208] on button "Download PDF" at bounding box center [332, 214] width 172 height 18
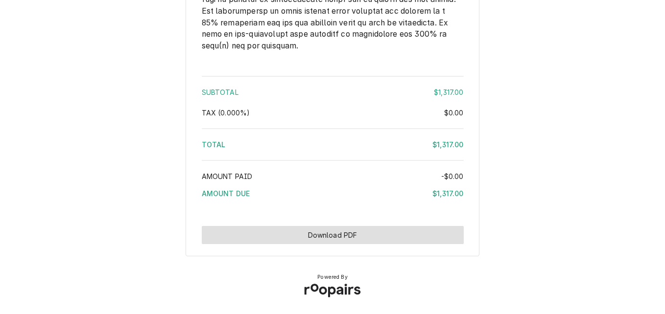
click at [369, 237] on button "Download PDF" at bounding box center [333, 235] width 262 height 18
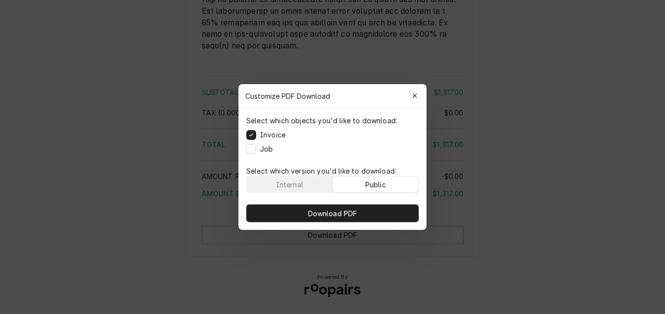
click at [373, 187] on div "Public" at bounding box center [375, 185] width 21 height 10
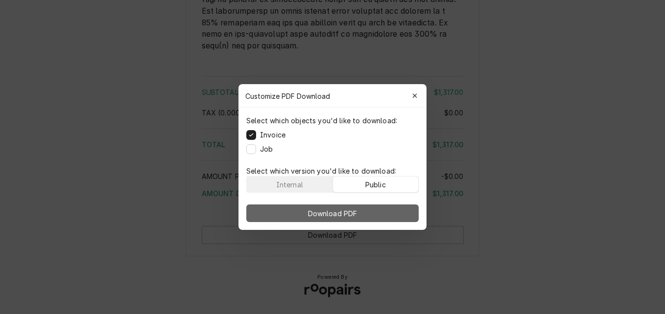
click at [373, 206] on button "Download PDF" at bounding box center [332, 214] width 172 height 18
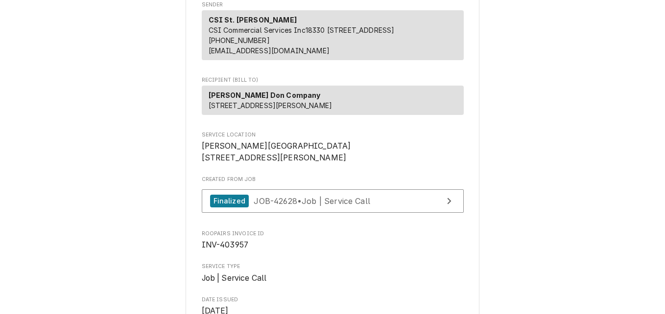
scroll to position [98, 0]
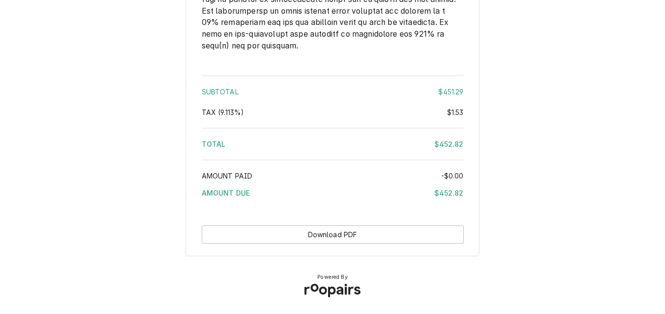
scroll to position [1703, 0]
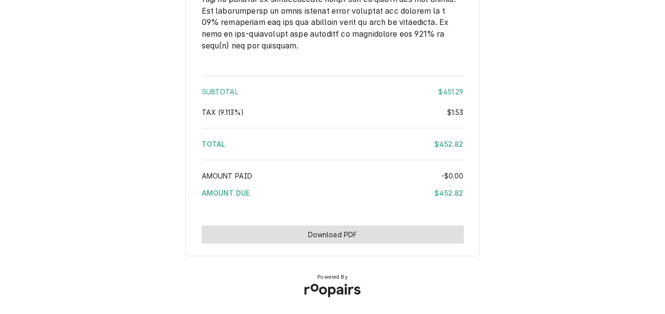
click at [332, 232] on button "Download PDF" at bounding box center [333, 235] width 262 height 18
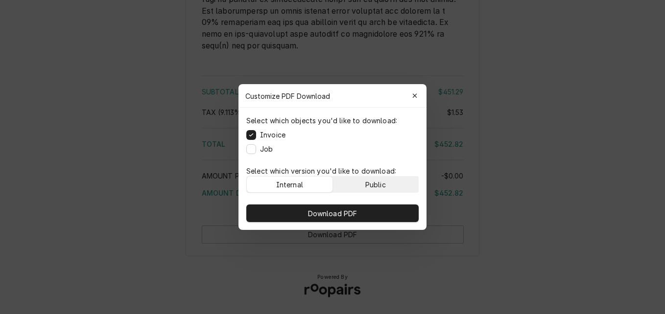
click at [362, 178] on button "Public" at bounding box center [376, 185] width 86 height 16
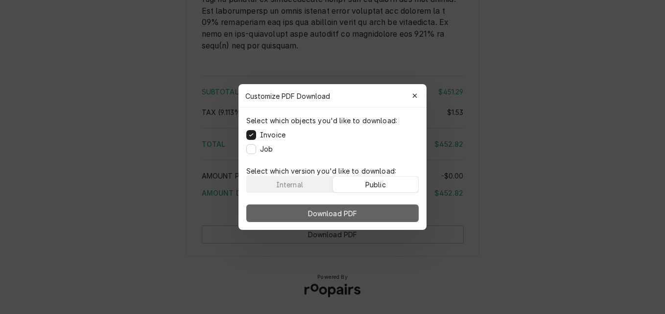
click at [371, 211] on button "Download PDF" at bounding box center [332, 214] width 172 height 18
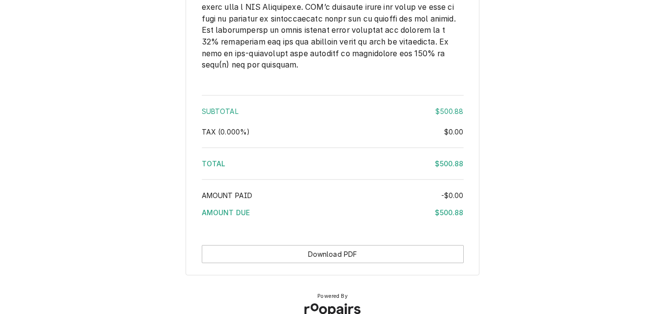
scroll to position [1691, 0]
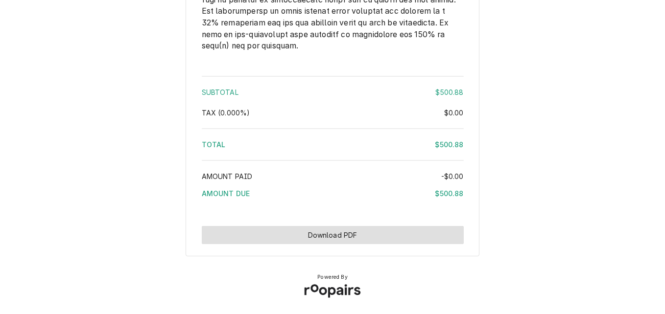
click at [318, 242] on button "Download PDF" at bounding box center [333, 235] width 262 height 18
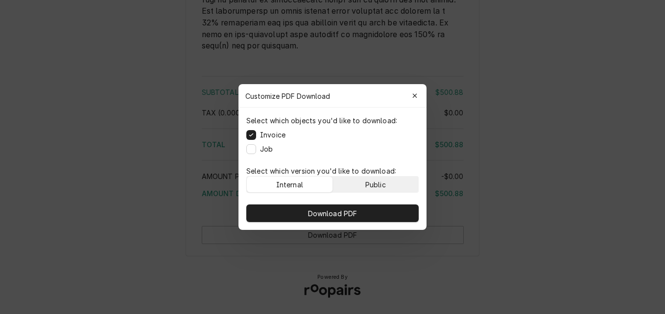
click at [364, 182] on button "Public" at bounding box center [376, 185] width 86 height 16
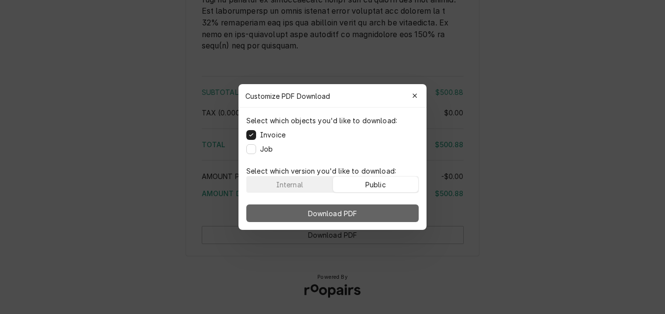
click at [368, 213] on button "Download PDF" at bounding box center [332, 214] width 172 height 18
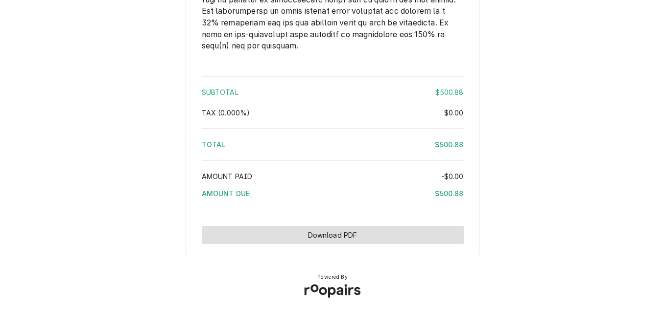
click at [399, 232] on button "Download PDF" at bounding box center [333, 235] width 262 height 18
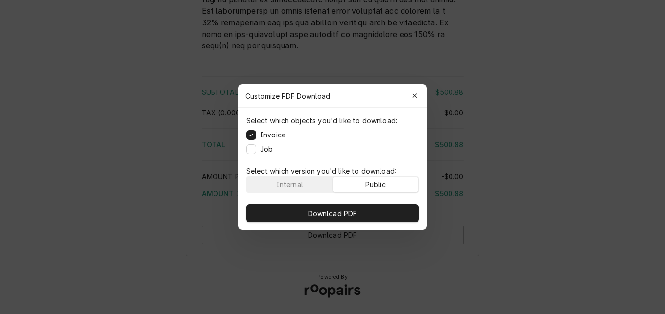
click at [394, 183] on button "Public" at bounding box center [376, 185] width 86 height 16
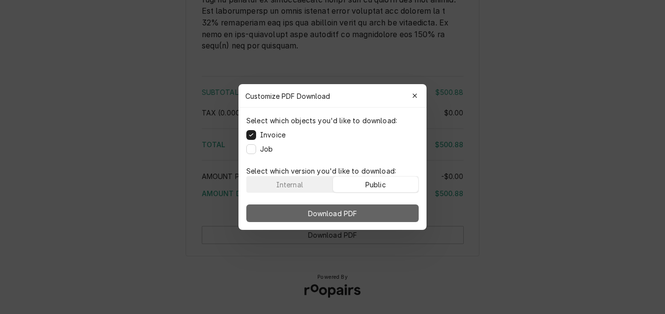
click at [387, 210] on button "Download PDF" at bounding box center [332, 214] width 172 height 18
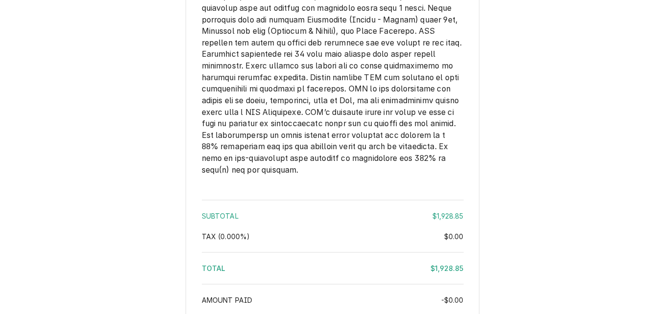
scroll to position [2286, 0]
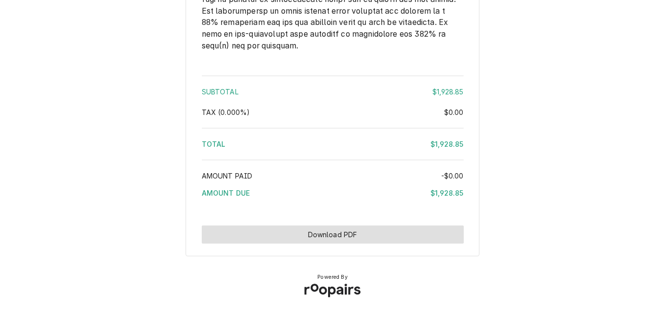
click at [378, 237] on button "Download PDF" at bounding box center [333, 235] width 262 height 18
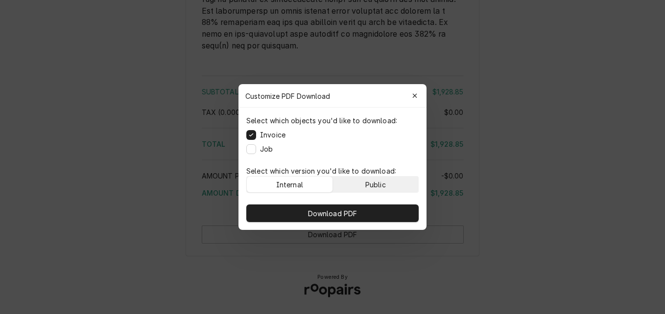
click at [389, 182] on button "Public" at bounding box center [376, 185] width 86 height 16
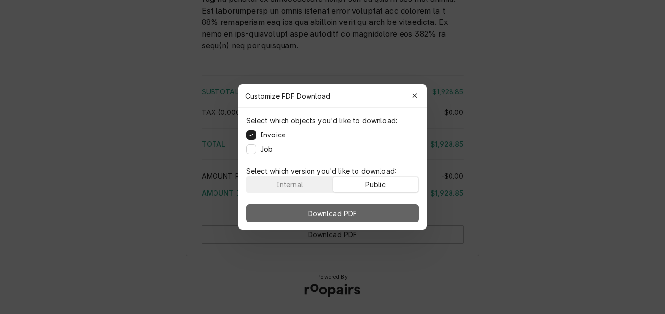
click at [390, 209] on button "Download PDF" at bounding box center [332, 214] width 172 height 18
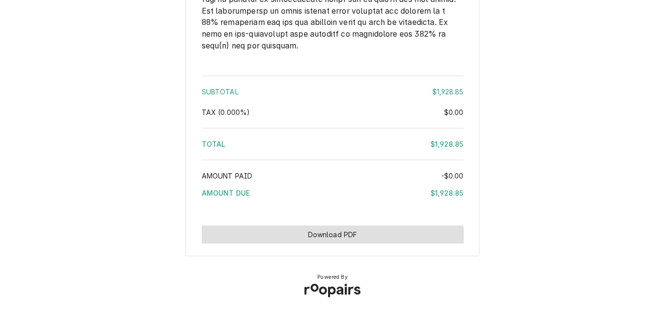
click at [334, 240] on button "Download PDF" at bounding box center [333, 235] width 262 height 18
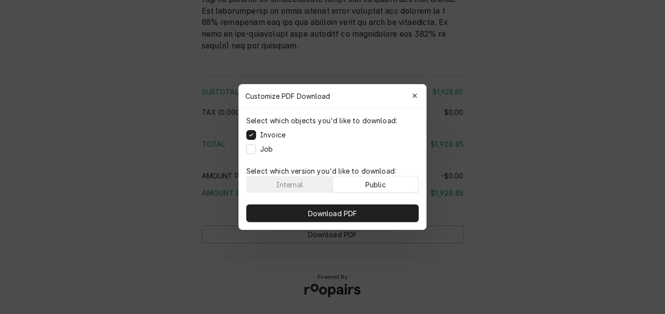
click at [373, 185] on div "Public" at bounding box center [375, 185] width 21 height 10
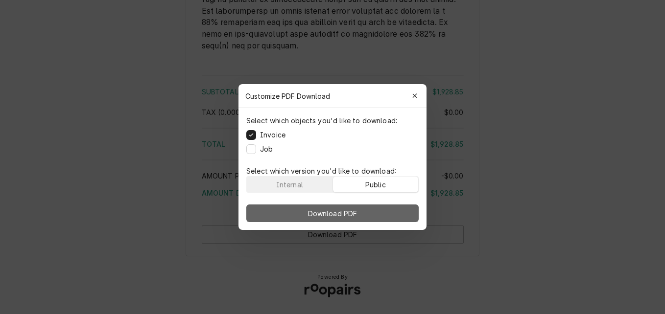
click at [375, 213] on button "Download PDF" at bounding box center [332, 214] width 172 height 18
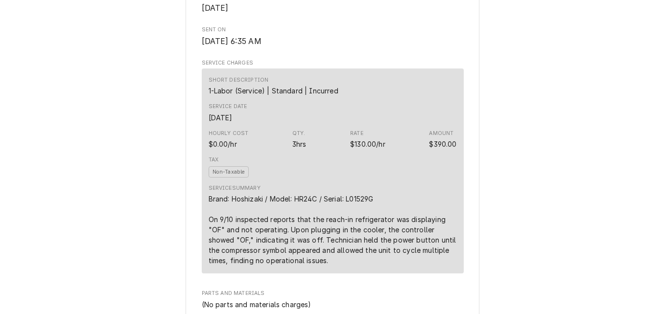
scroll to position [539, 0]
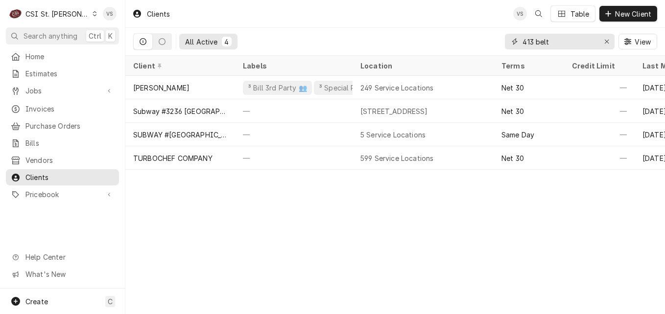
click at [521, 47] on div "413 belt" at bounding box center [560, 42] width 110 height 16
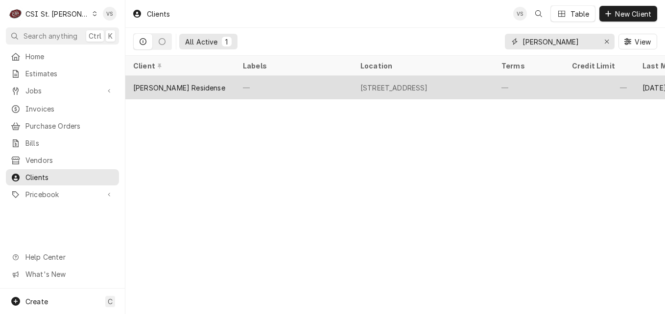
type input "[PERSON_NAME]"
click at [247, 90] on div "—" at bounding box center [294, 88] width 118 height 24
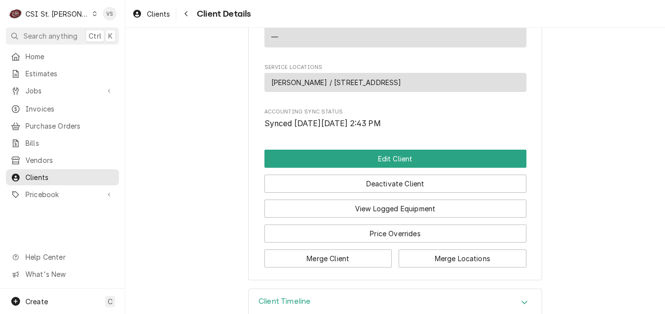
scroll to position [498, 0]
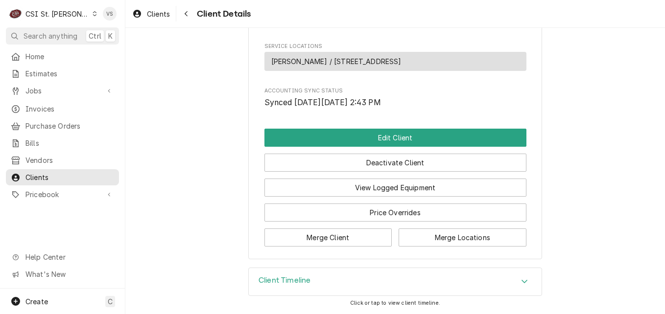
click at [523, 279] on icon "Accordion Header" at bounding box center [524, 282] width 7 height 8
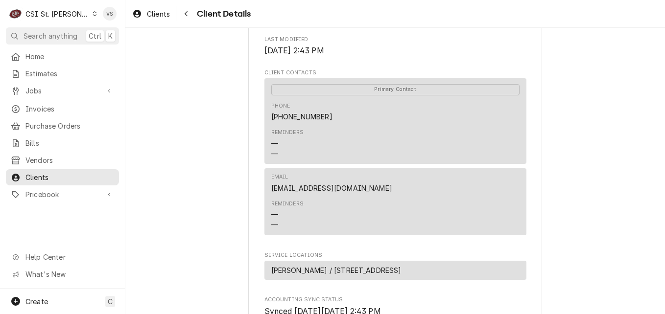
scroll to position [323, 0]
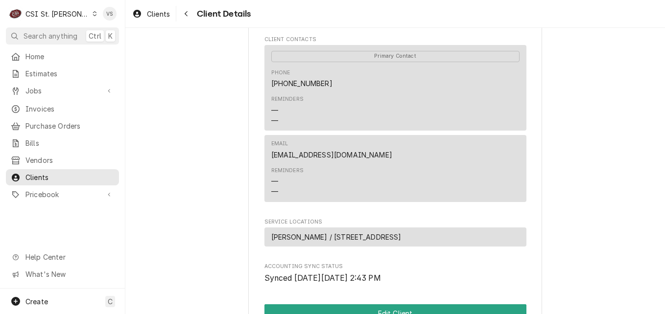
click at [352, 233] on span "Shawn Hagen / 1991 Treasure Dr, Edwardsville, IL 62025" at bounding box center [336, 237] width 130 height 10
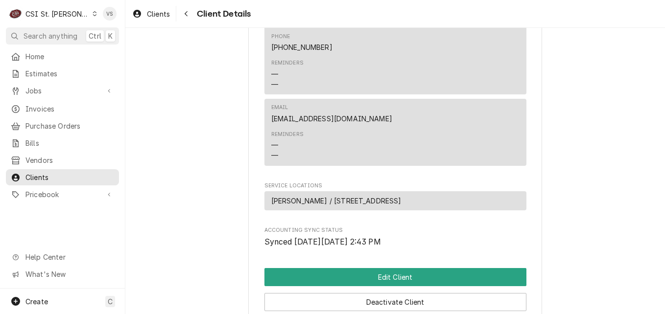
scroll to position [470, 0]
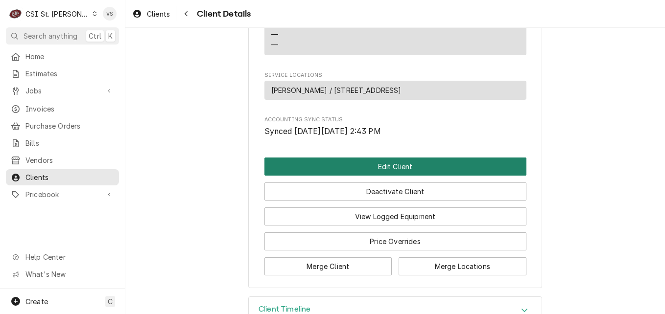
click at [361, 163] on button "Edit Client" at bounding box center [395, 167] width 262 height 18
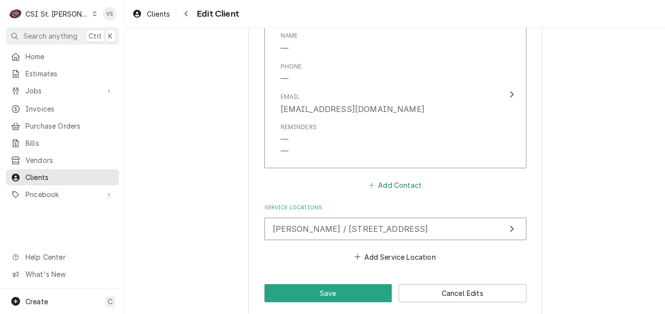
scroll to position [948, 0]
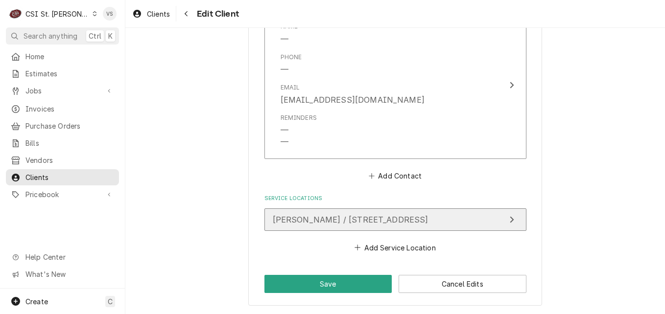
click at [379, 216] on span "[PERSON_NAME] / [STREET_ADDRESS]" at bounding box center [351, 220] width 156 height 10
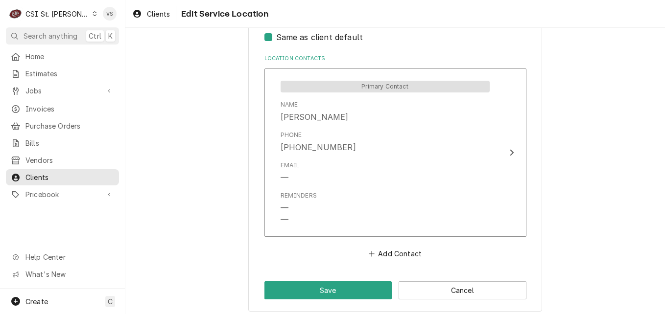
scroll to position [499, 0]
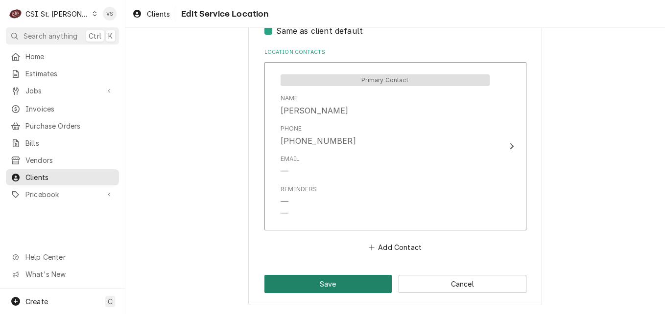
click at [349, 284] on button "Save" at bounding box center [328, 284] width 128 height 18
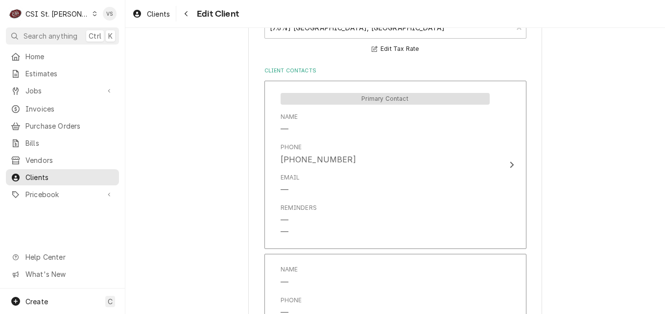
scroll to position [948, 0]
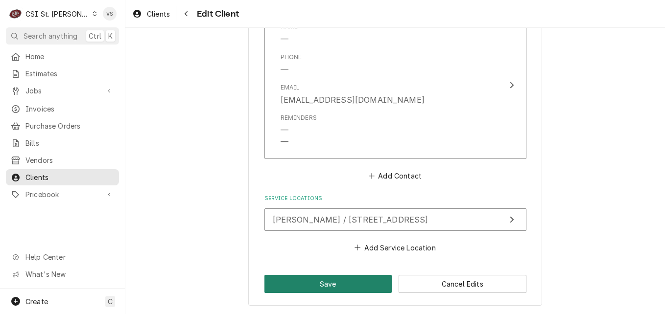
click at [353, 283] on button "Save" at bounding box center [328, 284] width 128 height 18
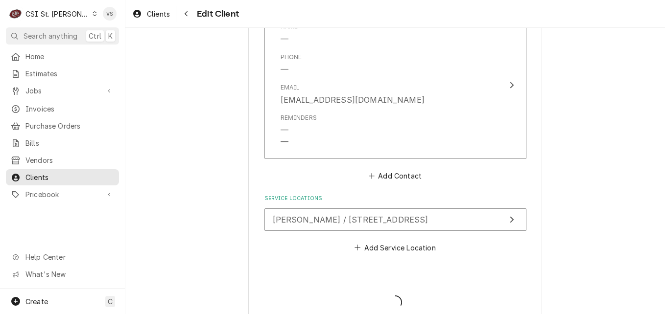
type textarea "x"
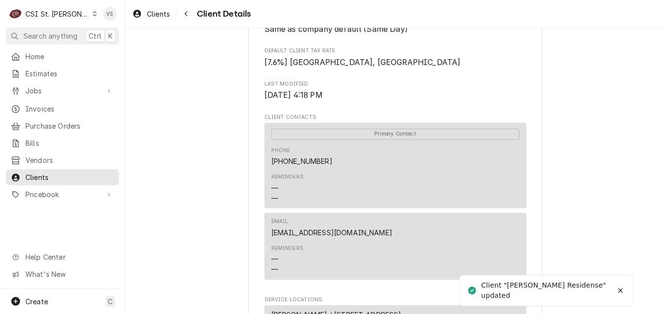
scroll to position [498, 0]
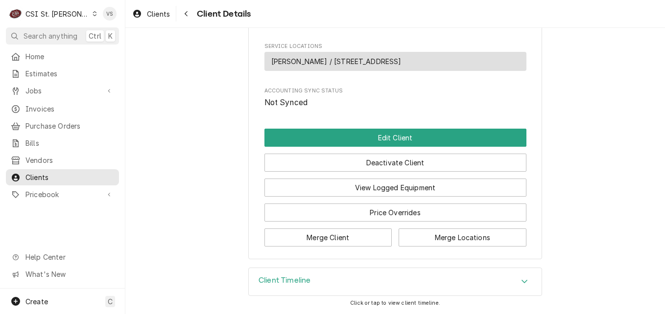
click at [521, 282] on icon "Accordion Header" at bounding box center [524, 282] width 7 height 8
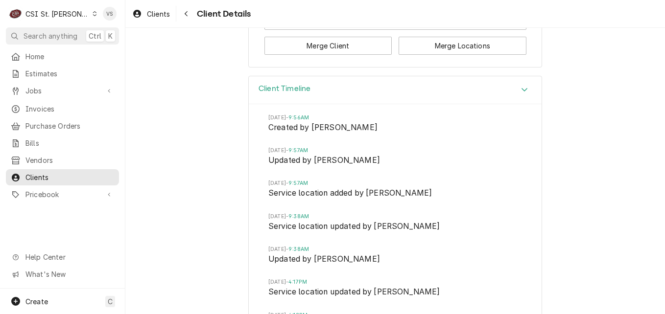
scroll to position [694, 0]
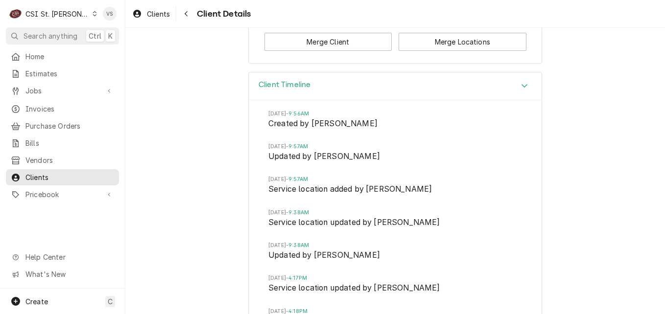
click at [607, 111] on div "Client Timeline [DATE] 9:56AM Created by [PERSON_NAME][DATE] 9:57AM Updated by …" at bounding box center [395, 212] width 540 height 280
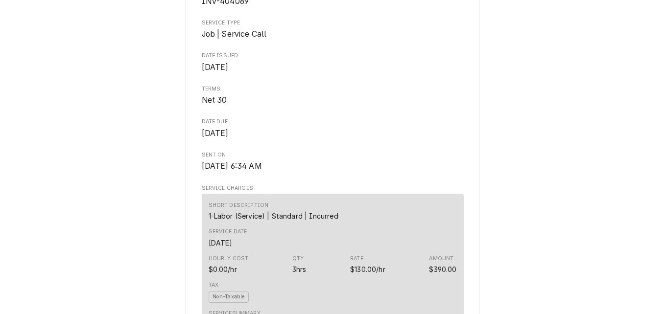
scroll to position [392, 0]
